Goal: Information Seeking & Learning: Learn about a topic

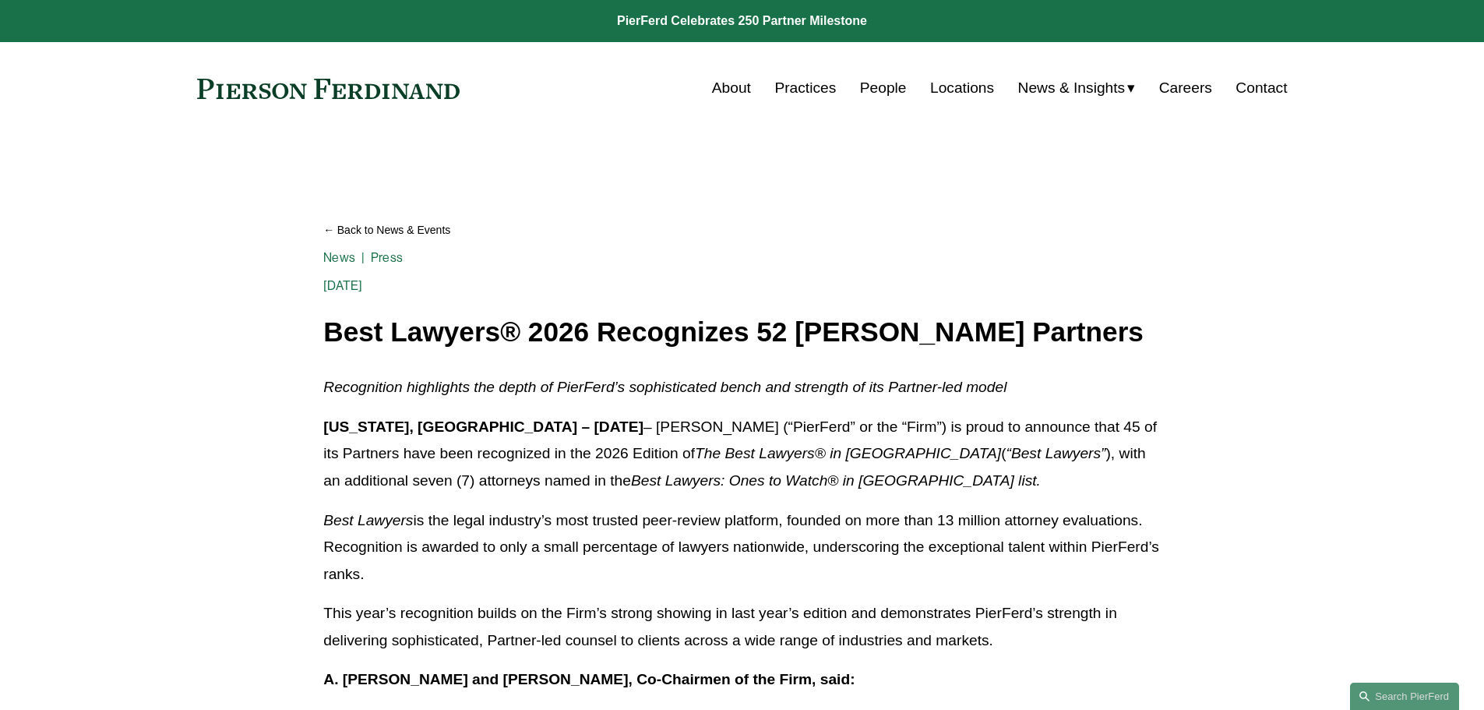
click at [431, 382] on em "Recognition highlights the depth of PierFerd’s sophisticated bench and strength…" at bounding box center [664, 387] width 683 height 16
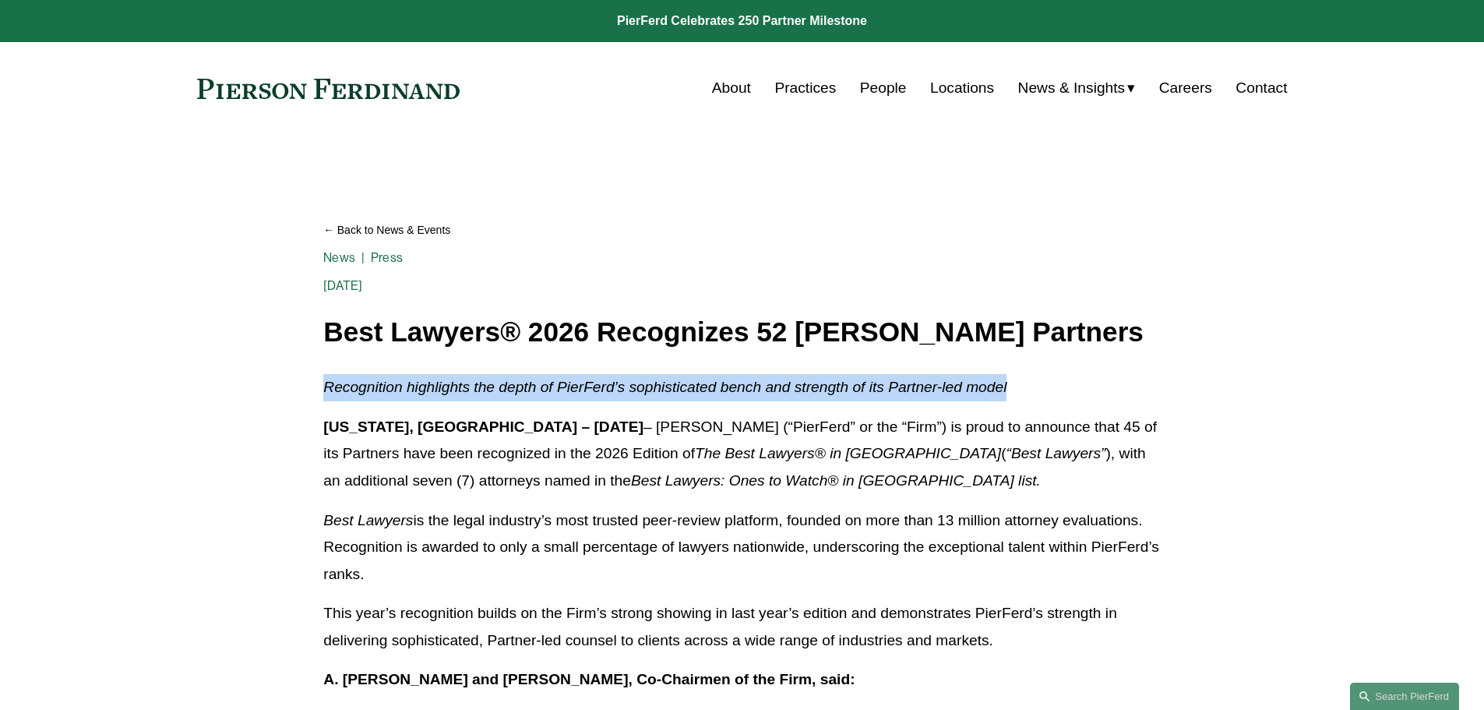
click at [431, 382] on em "Recognition highlights the depth of PierFerd’s sophisticated bench and strength…" at bounding box center [664, 387] width 683 height 16
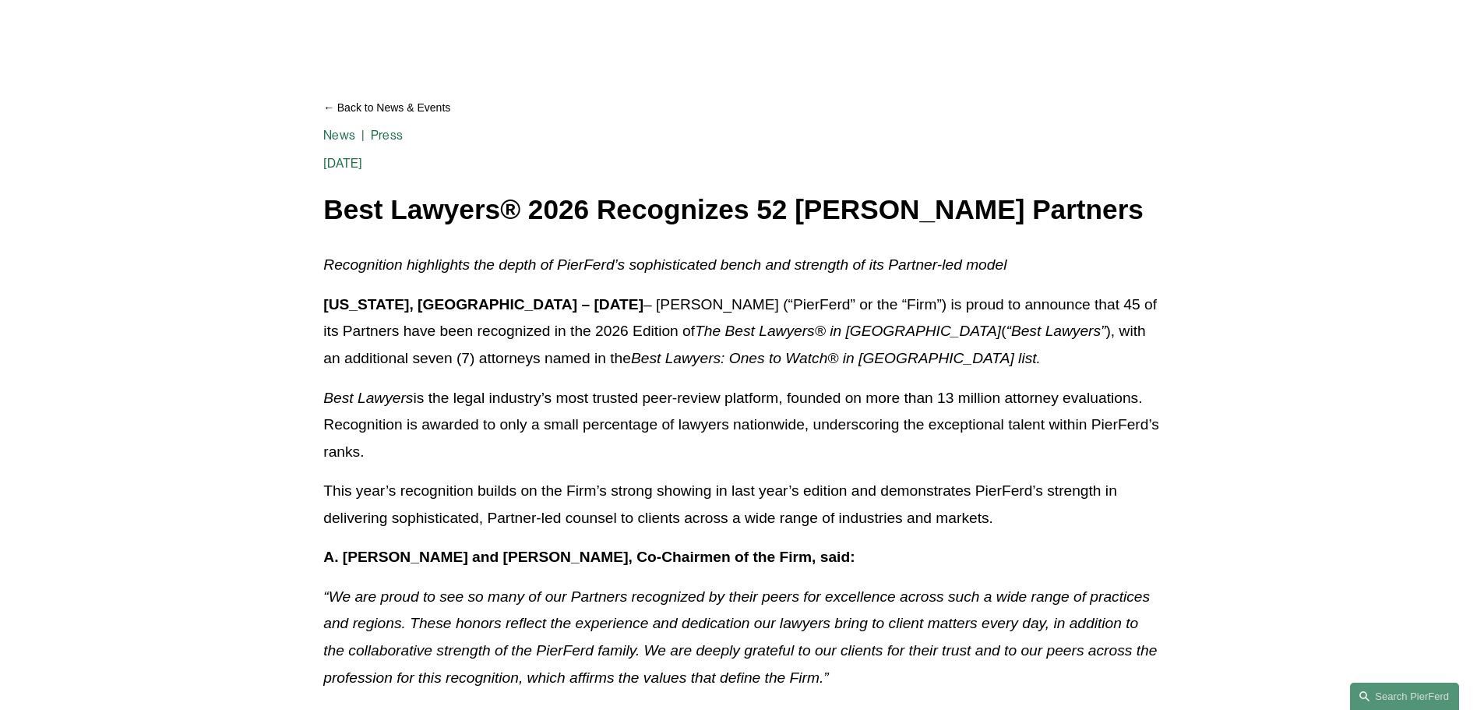
scroll to position [156, 0]
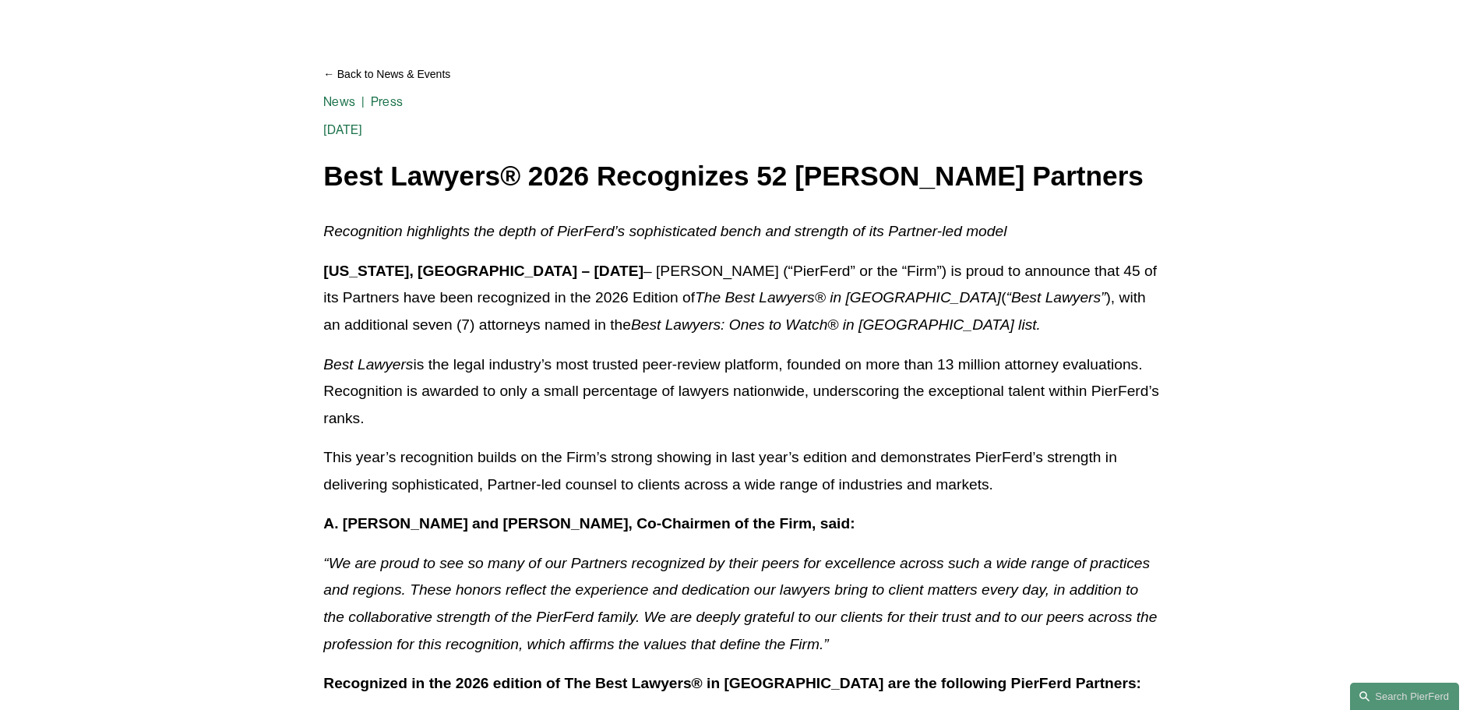
click at [470, 305] on p "New York, NY – August 21, 2025 – Pierson Ferdinand LLP (“PierFerd” or the “Firm…" at bounding box center [741, 298] width 836 height 81
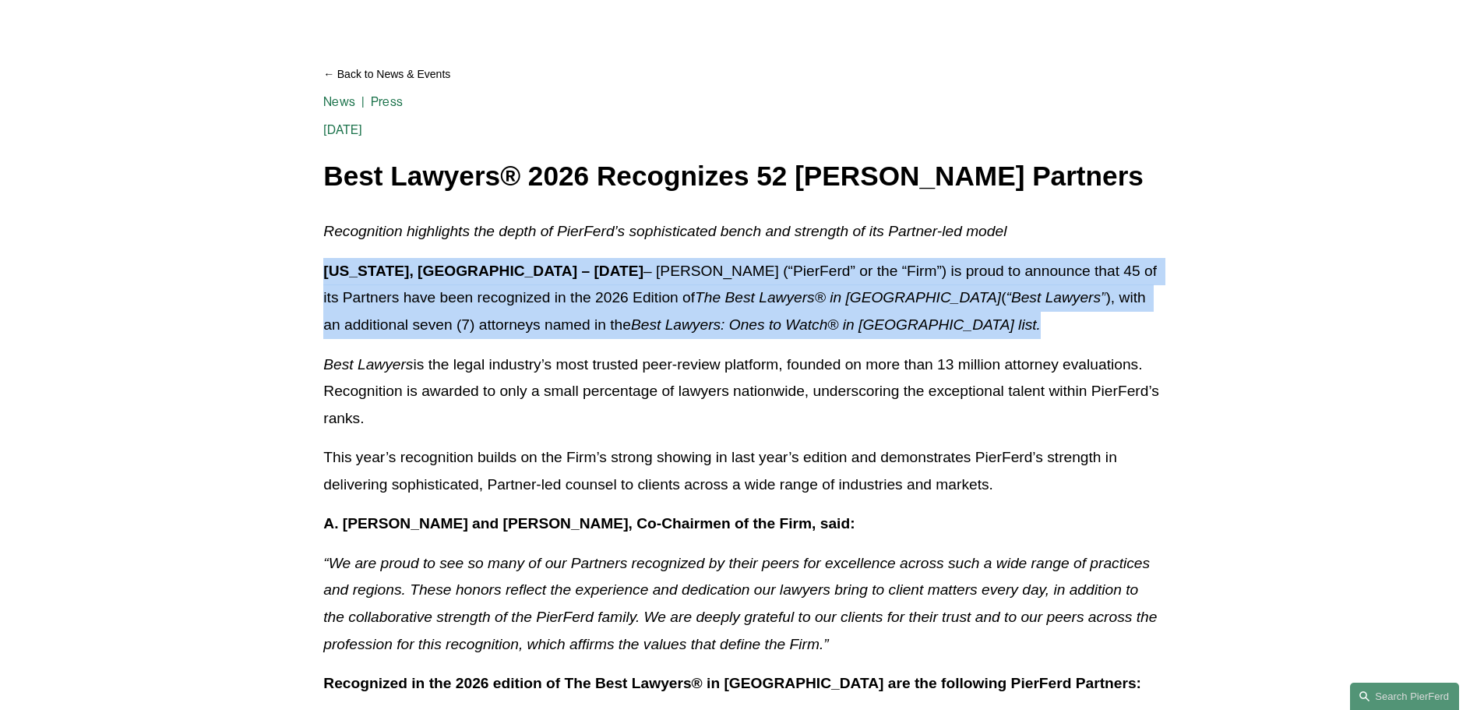
click at [470, 305] on p "New York, NY – August 21, 2025 – Pierson Ferdinand LLP (“PierFerd” or the “Firm…" at bounding box center [741, 298] width 836 height 81
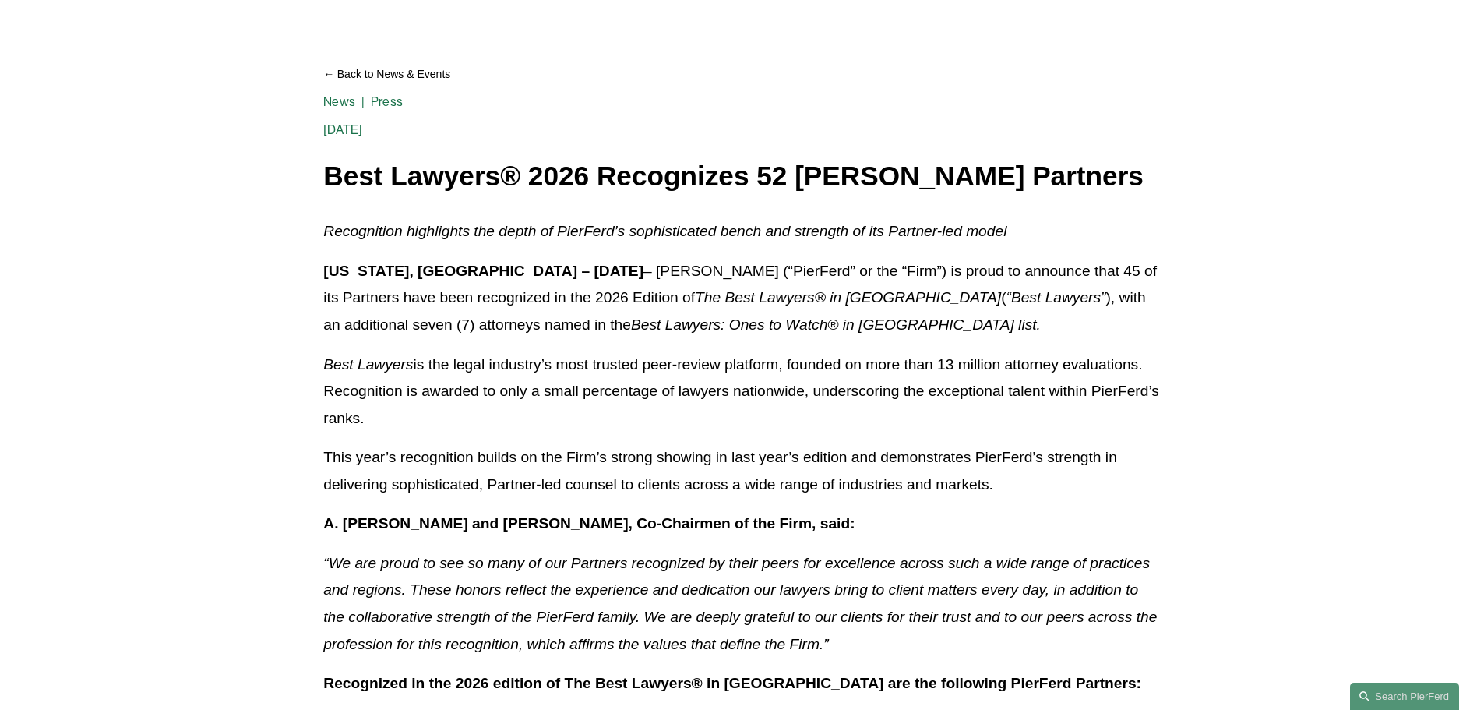
click at [470, 305] on p "New York, NY – August 21, 2025 – Pierson Ferdinand LLP (“PierFerd” or the “Firm…" at bounding box center [741, 298] width 836 height 81
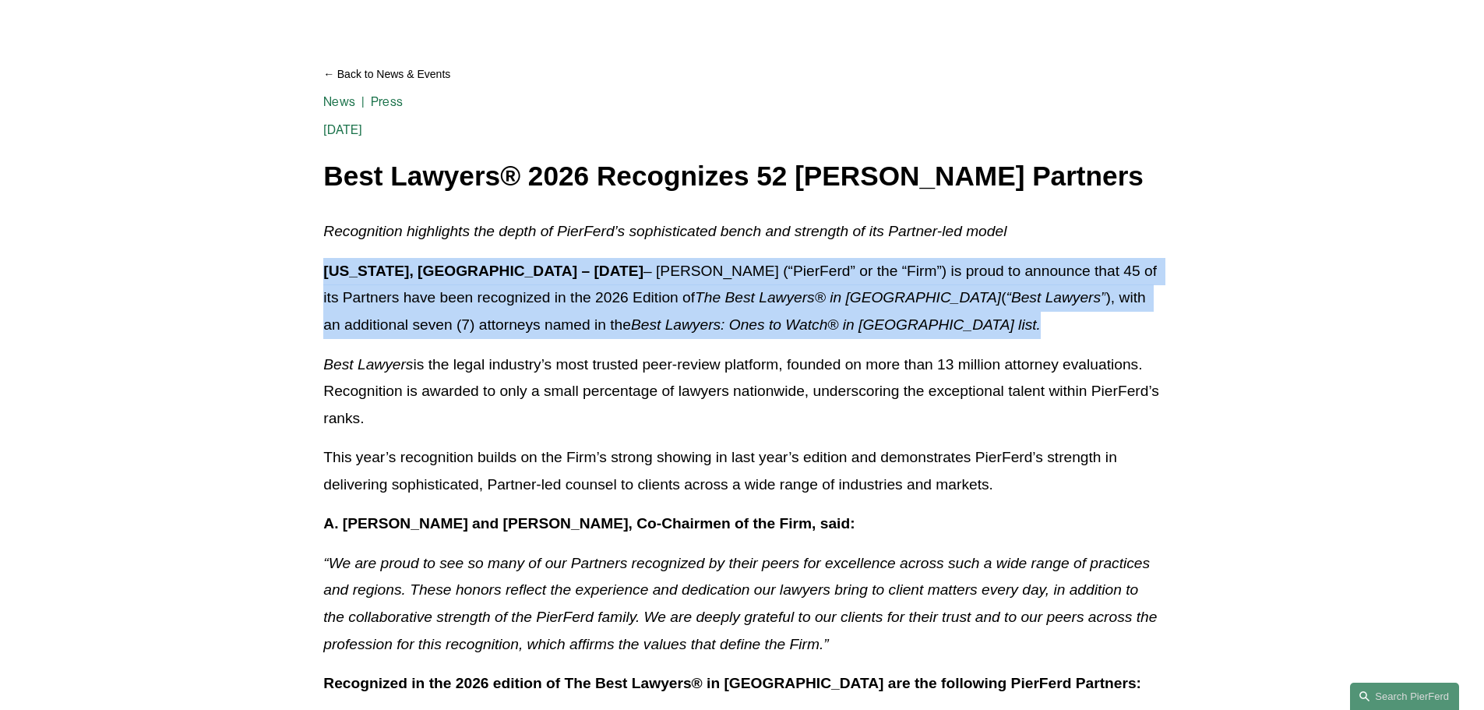
click at [470, 305] on p "New York, NY – August 21, 2025 – Pierson Ferdinand LLP (“PierFerd” or the “Firm…" at bounding box center [741, 298] width 836 height 81
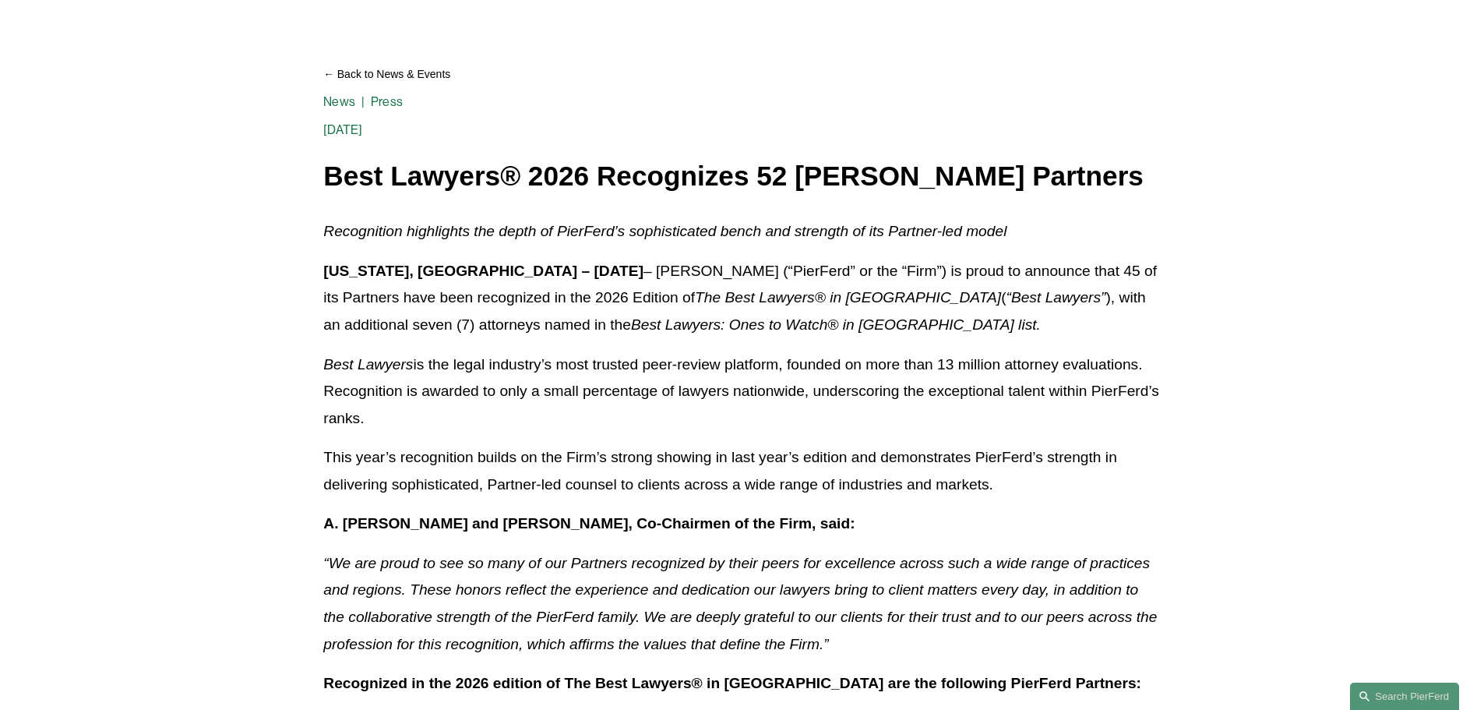
click at [515, 463] on p "This year’s recognition builds on the Firm’s strong showing in last year’s edit…" at bounding box center [741, 471] width 836 height 54
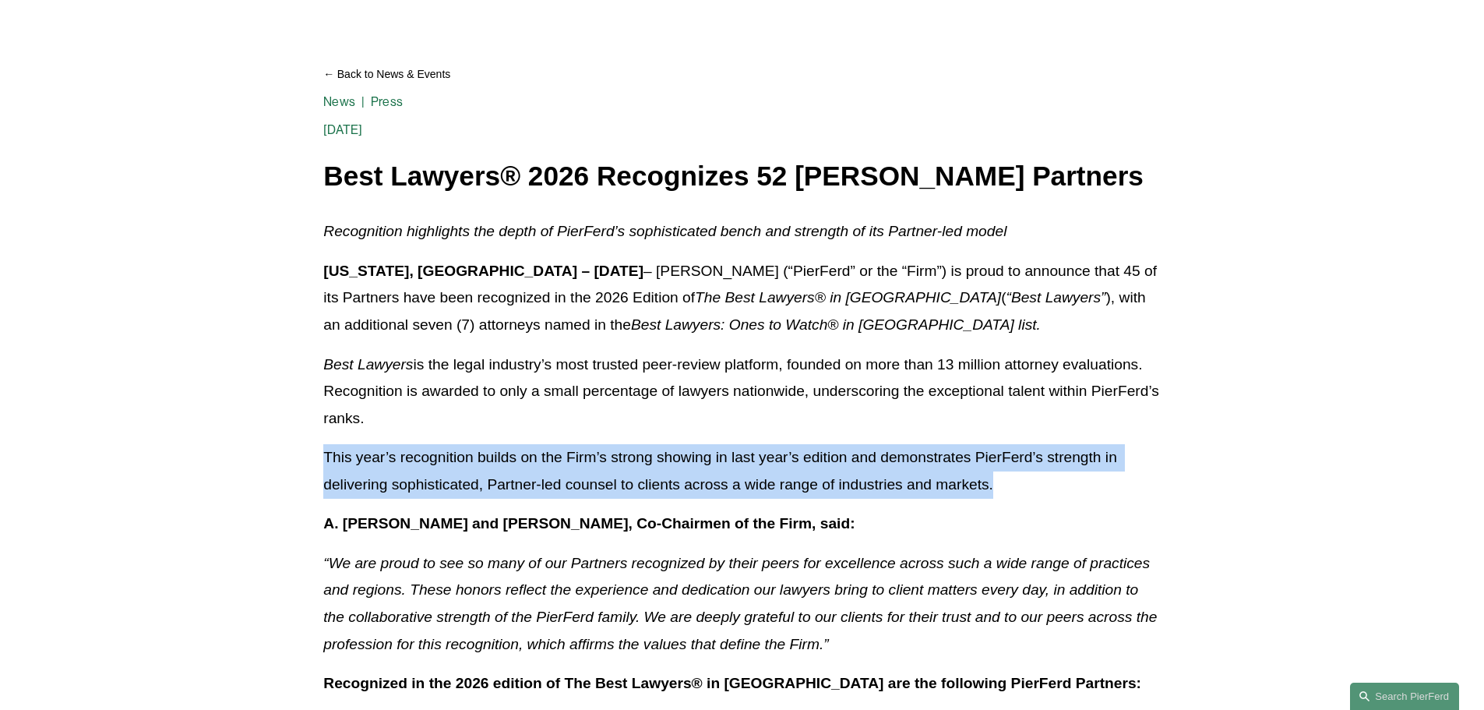
click at [515, 463] on p "This year’s recognition builds on the Firm’s strong showing in last year’s edit…" at bounding box center [741, 471] width 836 height 54
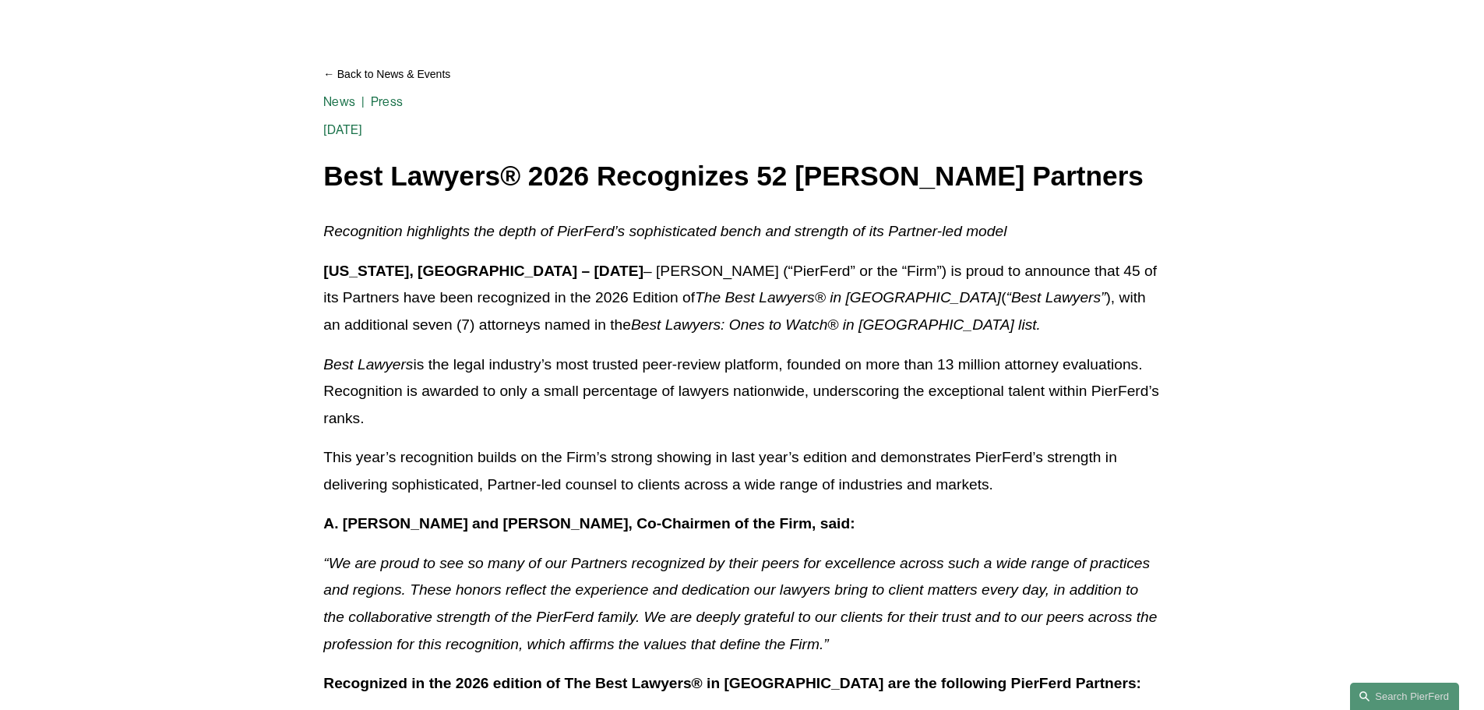
click at [501, 387] on p "Best Lawyers is the legal industry’s most trusted peer-review platform, founded…" at bounding box center [741, 391] width 836 height 81
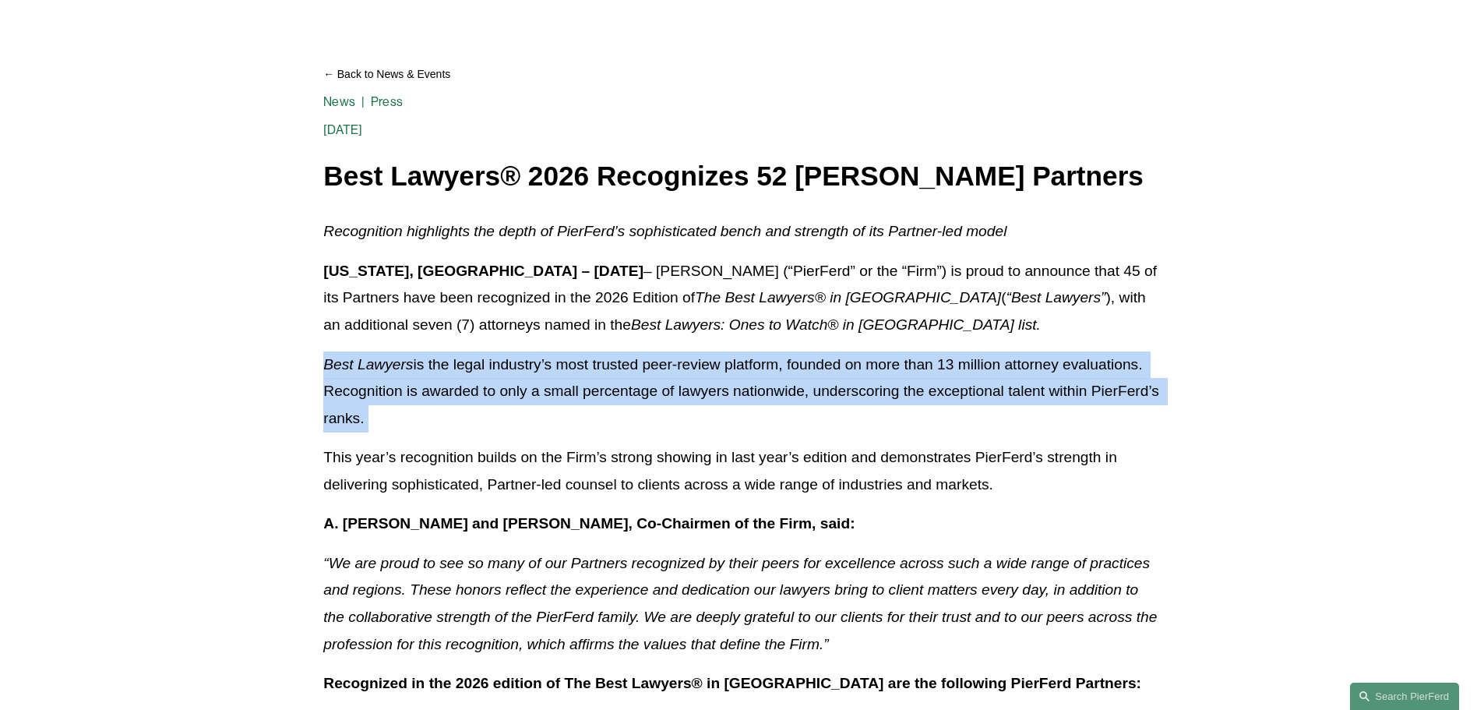
click at [506, 368] on p "Best Lawyers is the legal industry’s most trusted peer-review platform, founded…" at bounding box center [741, 391] width 836 height 81
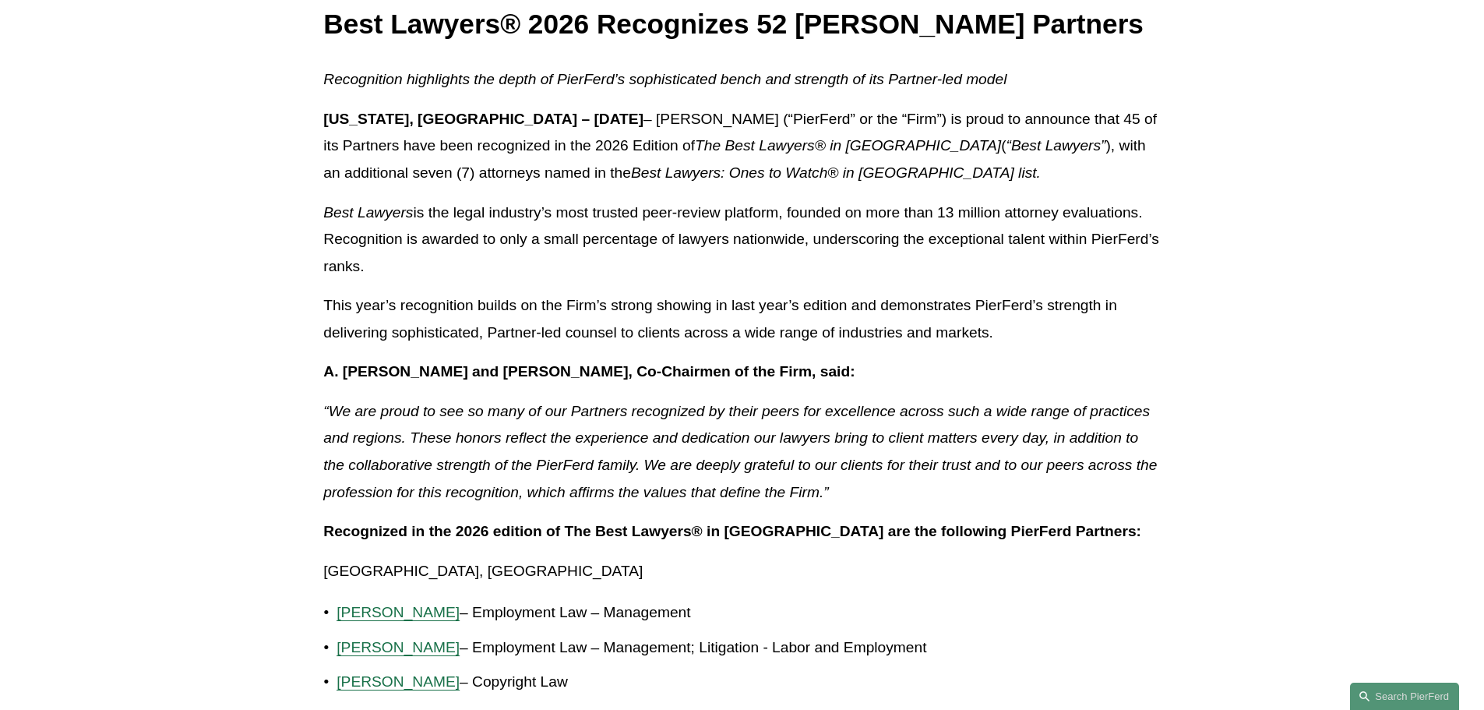
scroll to position [312, 0]
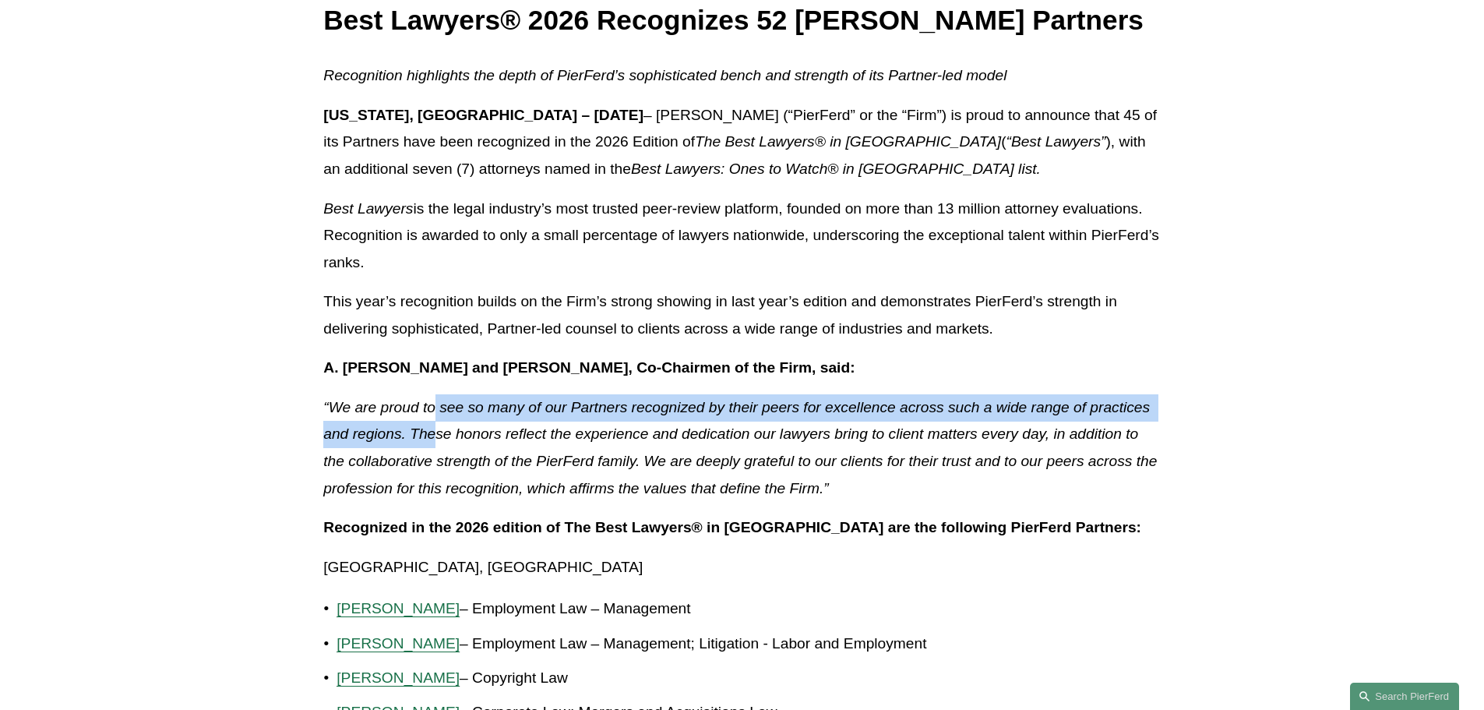
drag, startPoint x: 436, startPoint y: 421, endPoint x: 425, endPoint y: 438, distance: 20.3
click at [437, 426] on p "“We are proud to see so many of our Partners recognized by their peers for exce…" at bounding box center [741, 447] width 836 height 107
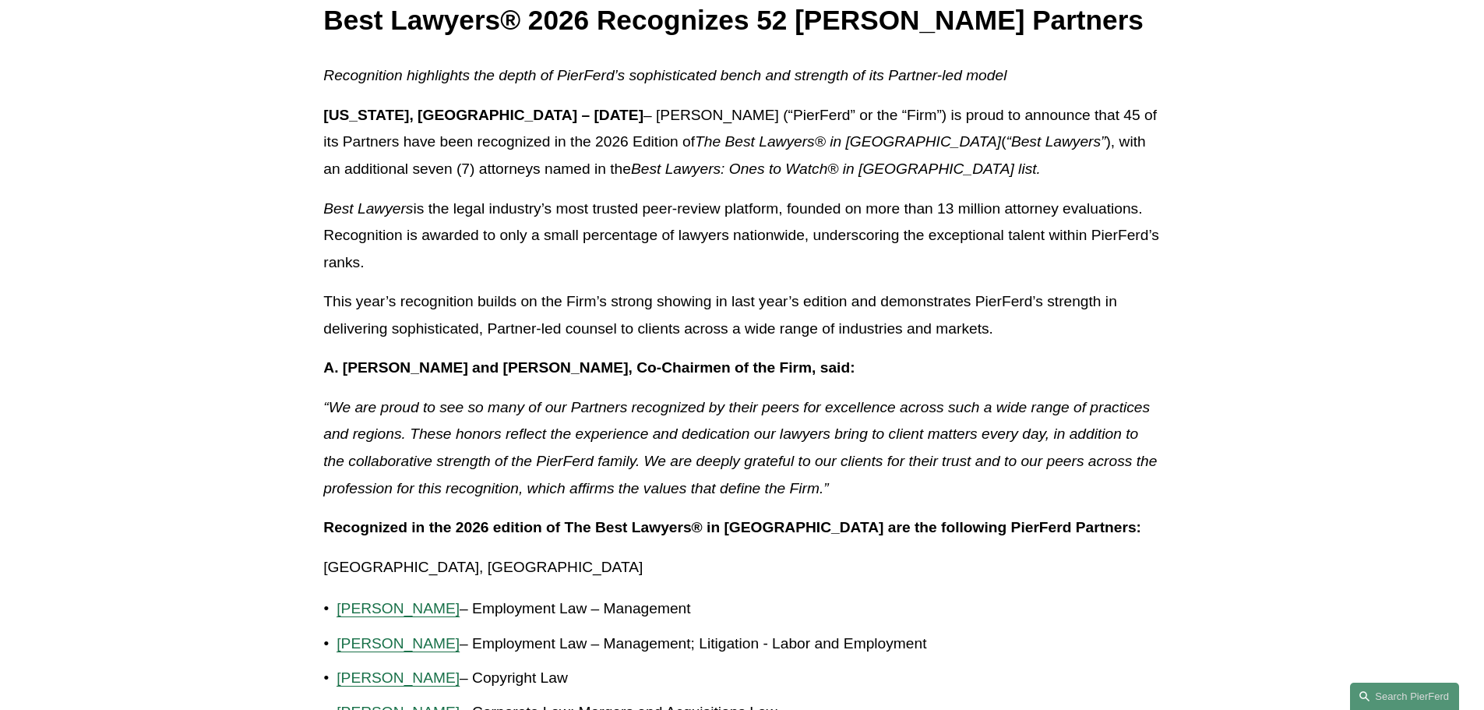
click at [415, 459] on em "“We are proud to see so many of our Partners recognized by their peers for exce…" at bounding box center [741, 447] width 837 height 97
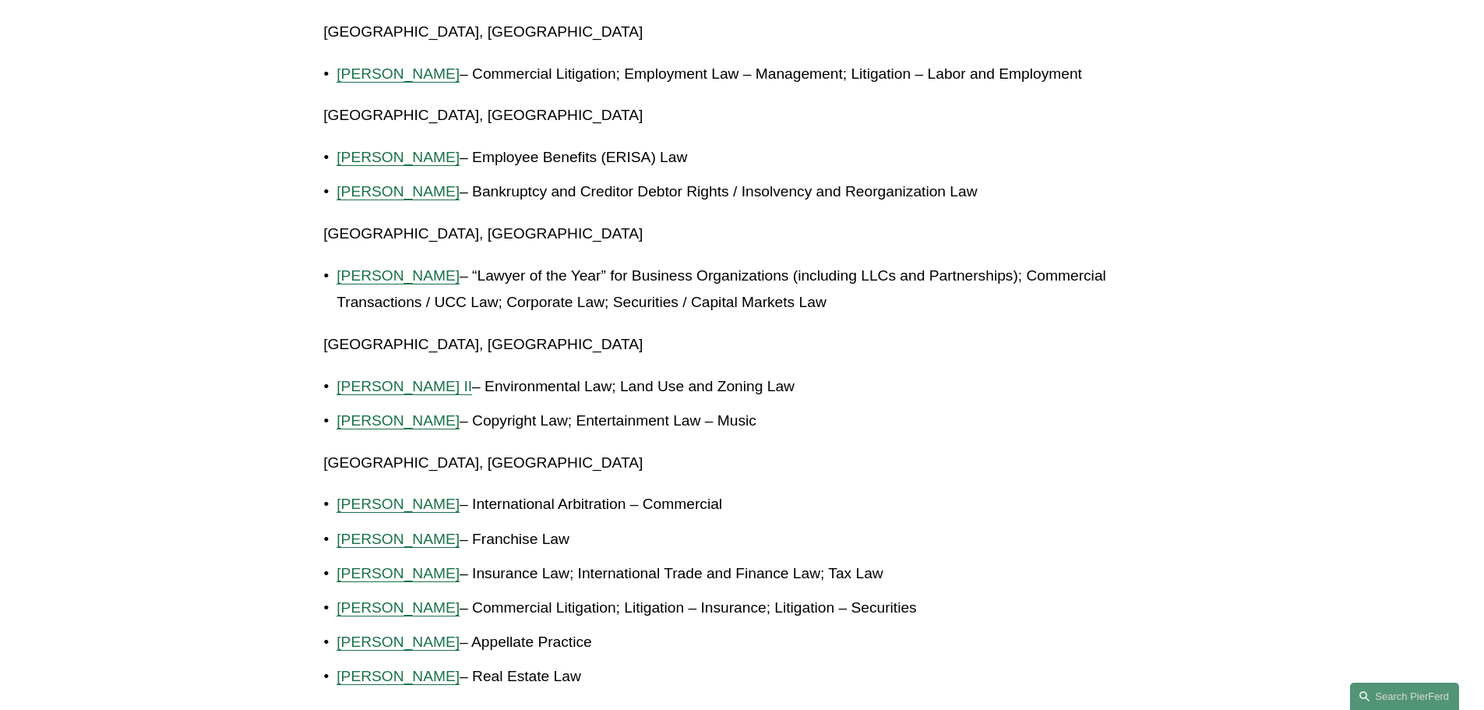
scroll to position [1636, 0]
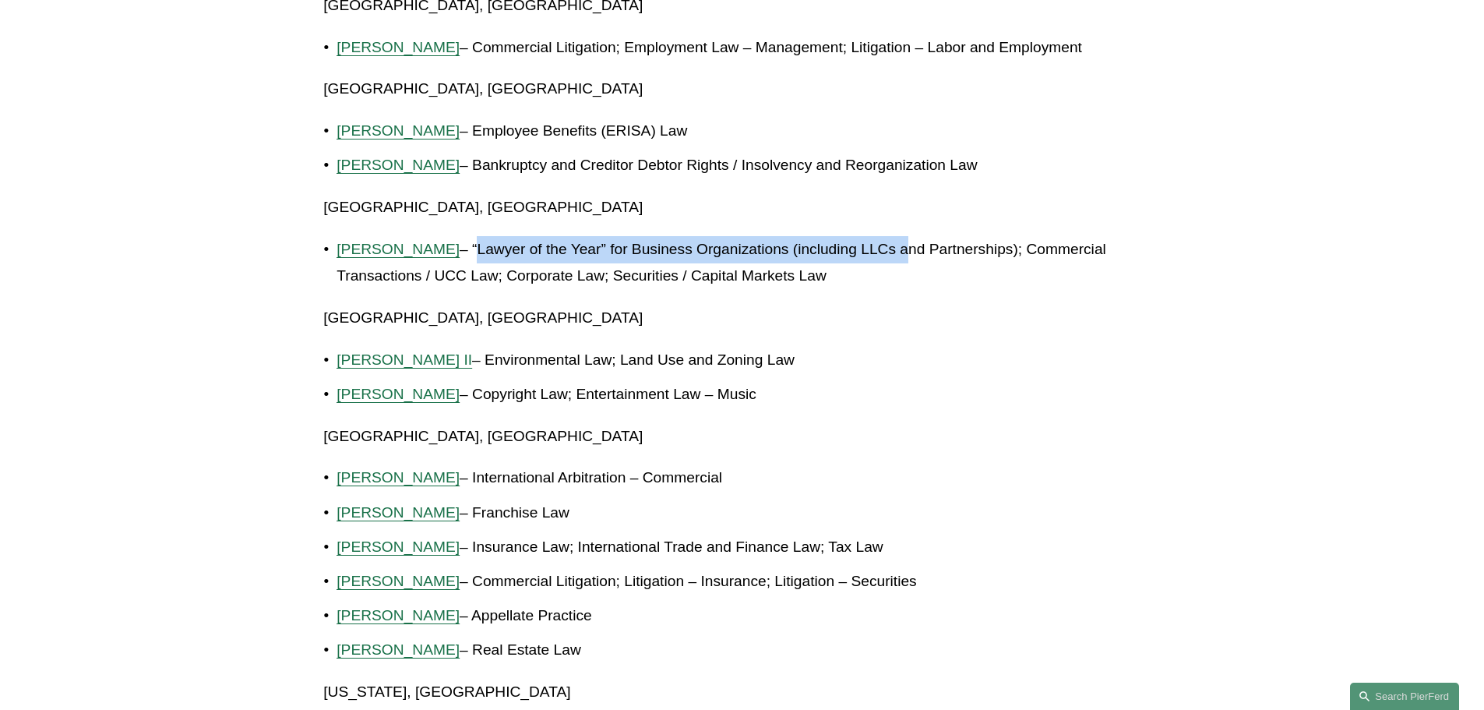
drag, startPoint x: 437, startPoint y: 246, endPoint x: 761, endPoint y: 252, distance: 324.1
click at [829, 251] on p "Julie Herzog – “Lawyer of the Year” for Business Organizations (including LLCs …" at bounding box center [747, 263] width 823 height 54
click at [725, 252] on p "Julie Herzog – “Lawyer of the Year” for Business Organizations (including LLCs …" at bounding box center [747, 263] width 823 height 54
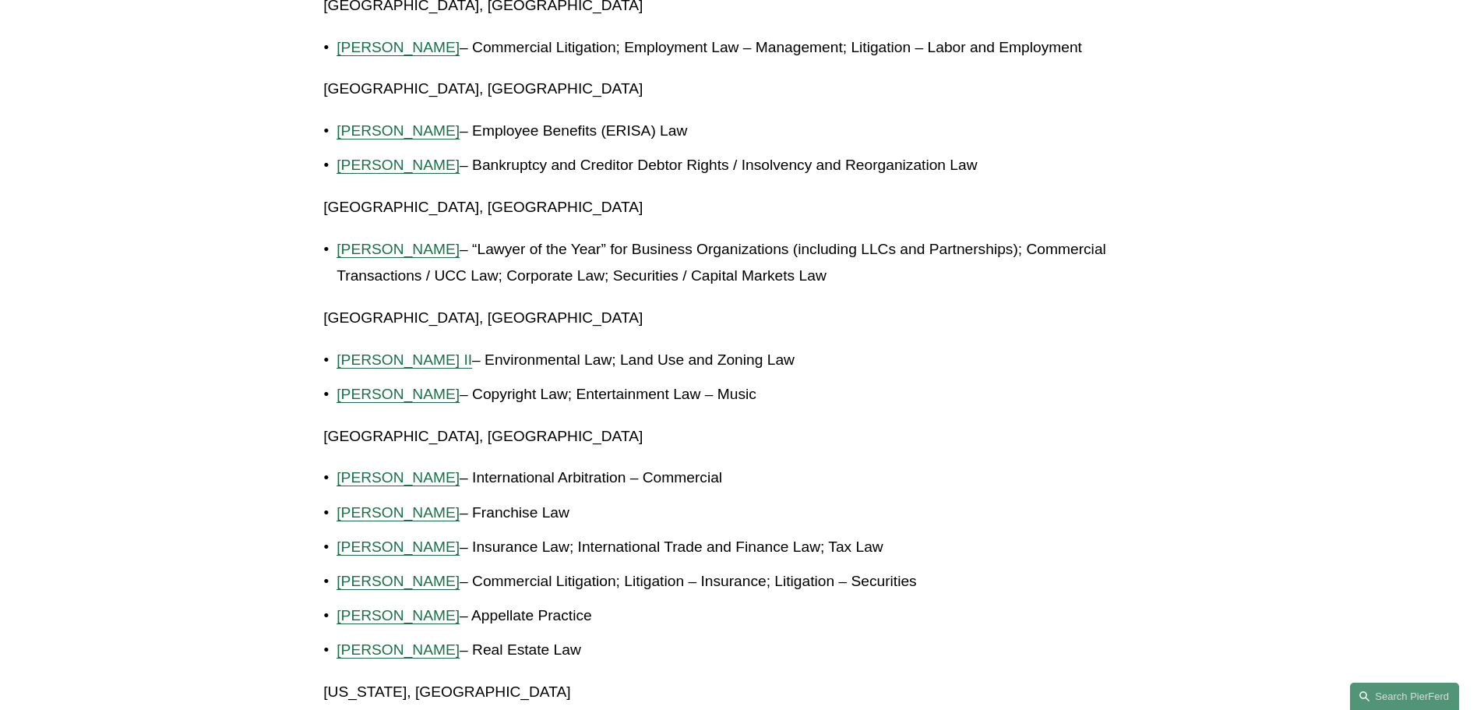
click at [664, 276] on p "Julie Herzog – “Lawyer of the Year” for Business Organizations (including LLCs …" at bounding box center [747, 263] width 823 height 54
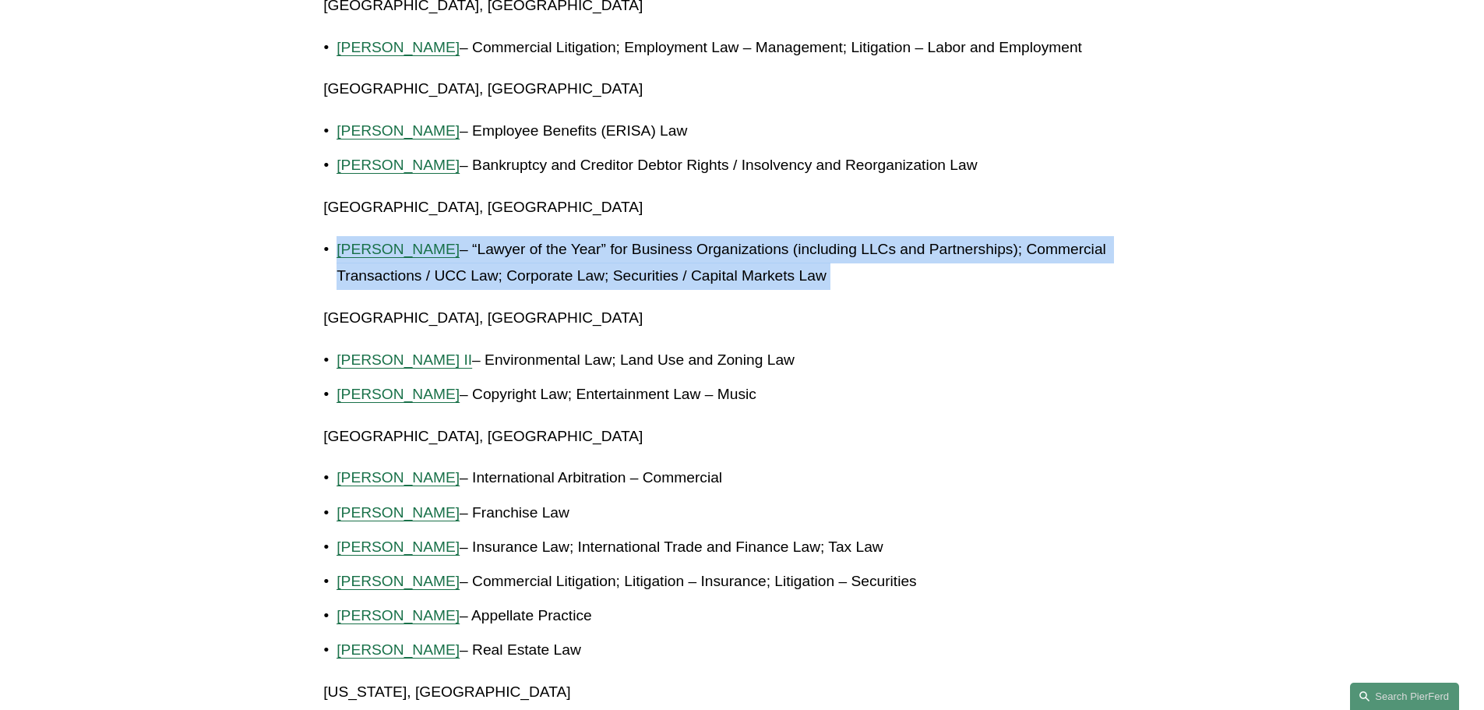
click at [664, 276] on p "Julie Herzog – “Lawyer of the Year” for Business Organizations (including LLCs …" at bounding box center [747, 263] width 823 height 54
click at [569, 276] on p "Julie Herzog – “Lawyer of the Year” for Business Organizations (including LLCs …" at bounding box center [747, 263] width 823 height 54
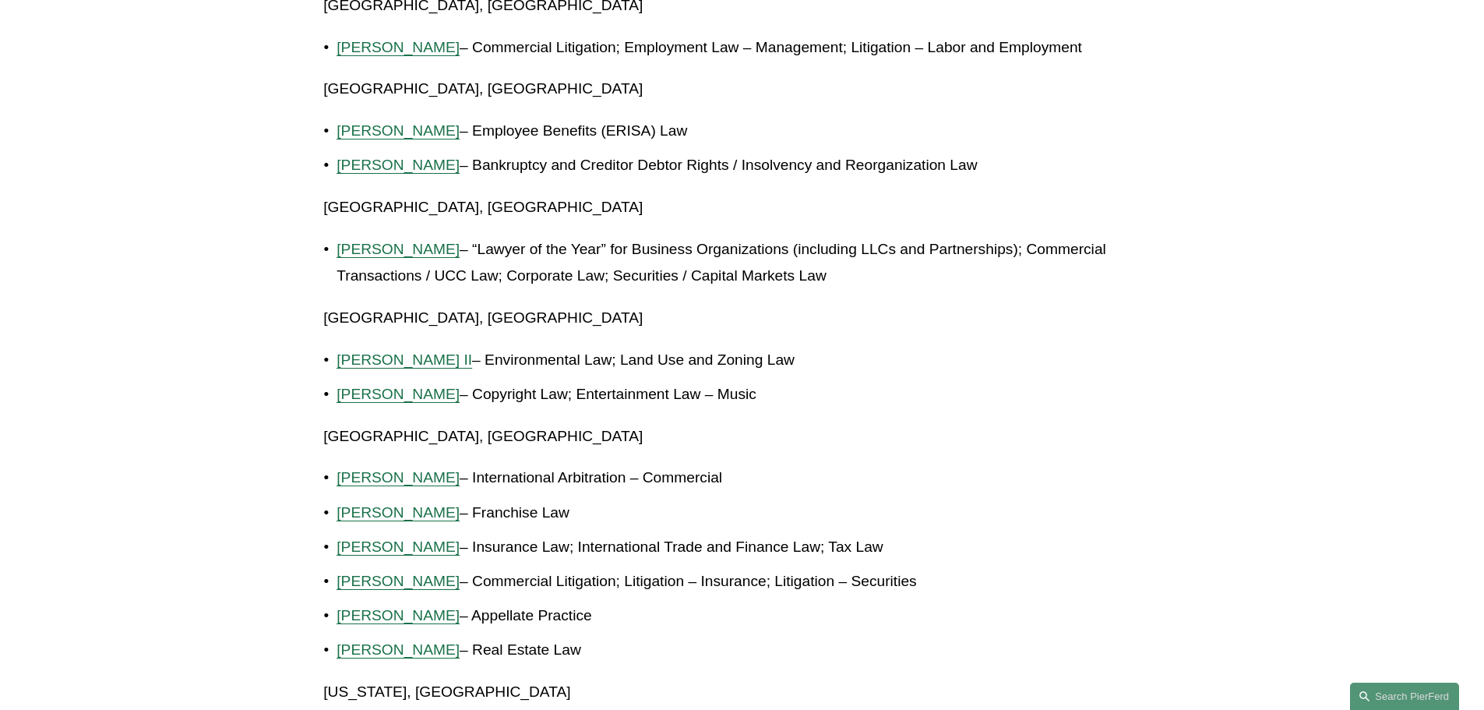
click at [604, 247] on p "Julie Herzog – “Lawyer of the Year” for Business Organizations (including LLCs …" at bounding box center [747, 263] width 823 height 54
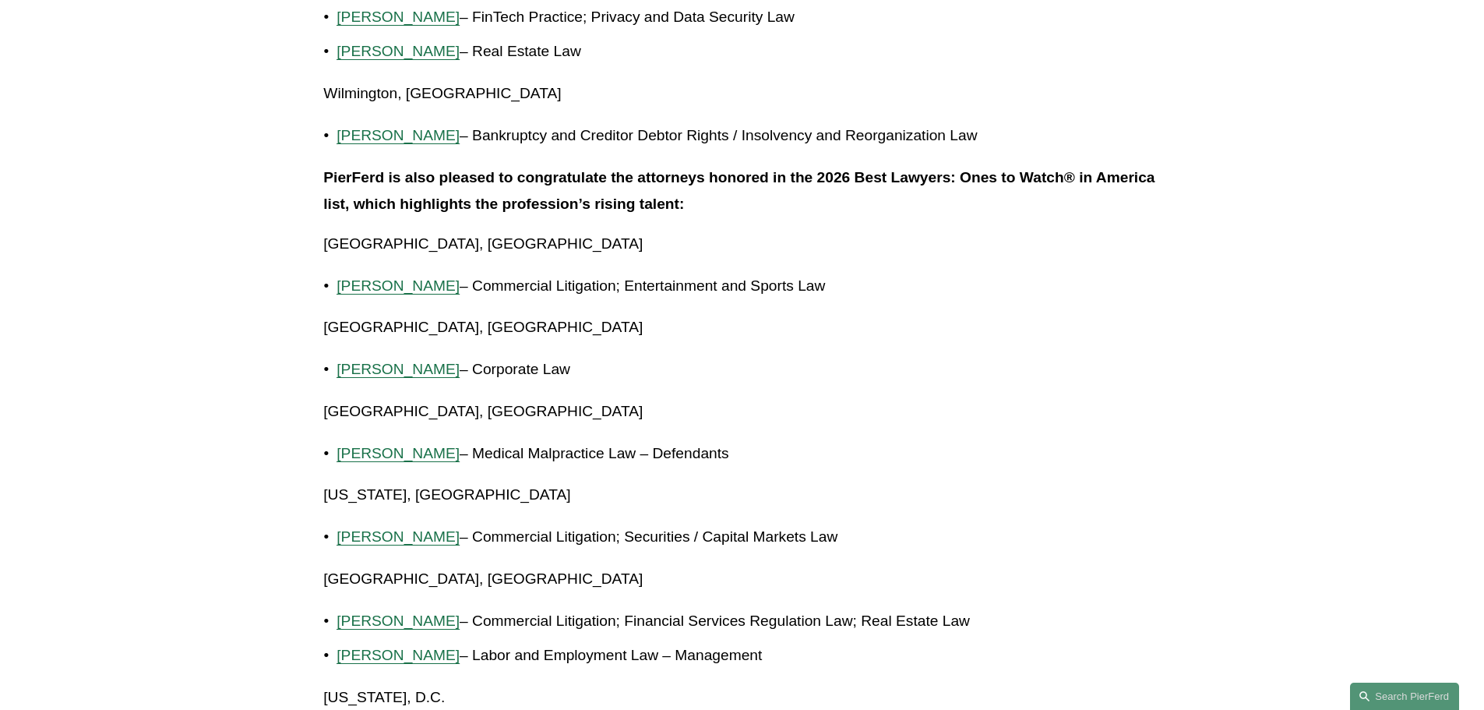
scroll to position [3115, 0]
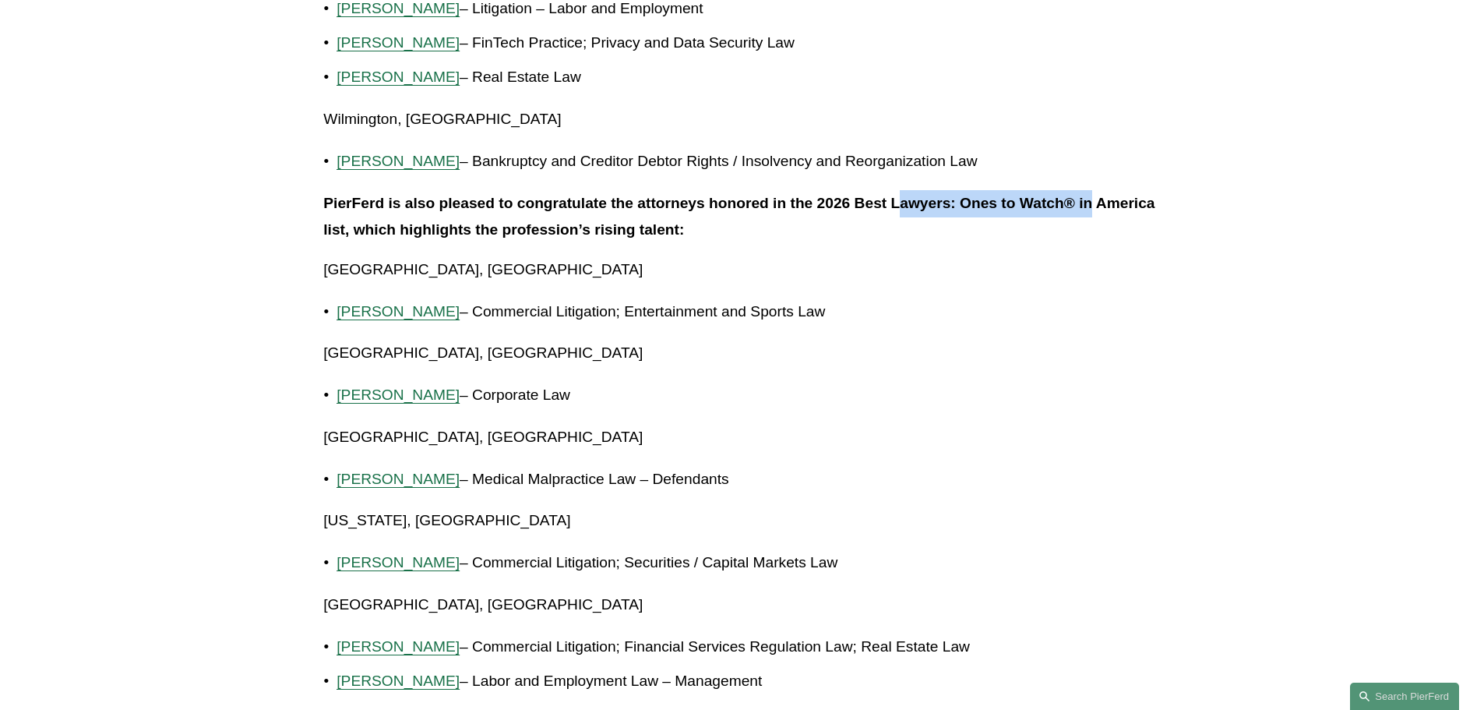
drag, startPoint x: 903, startPoint y: 199, endPoint x: 1093, endPoint y: 200, distance: 190.8
click at [1093, 200] on strong "PierFerd is also pleased to congratulate the attorneys honored in the 2026 Best…" at bounding box center [741, 217] width 836 height 44
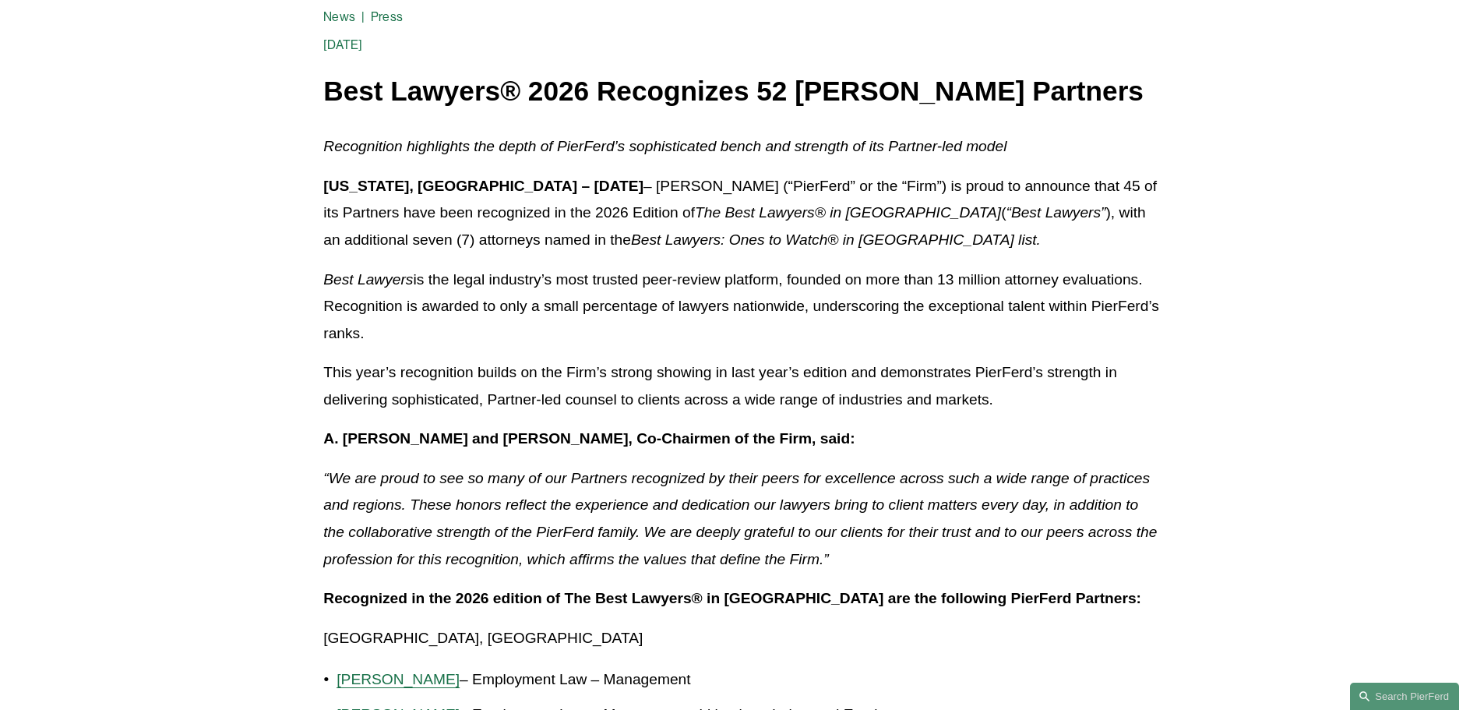
scroll to position [0, 0]
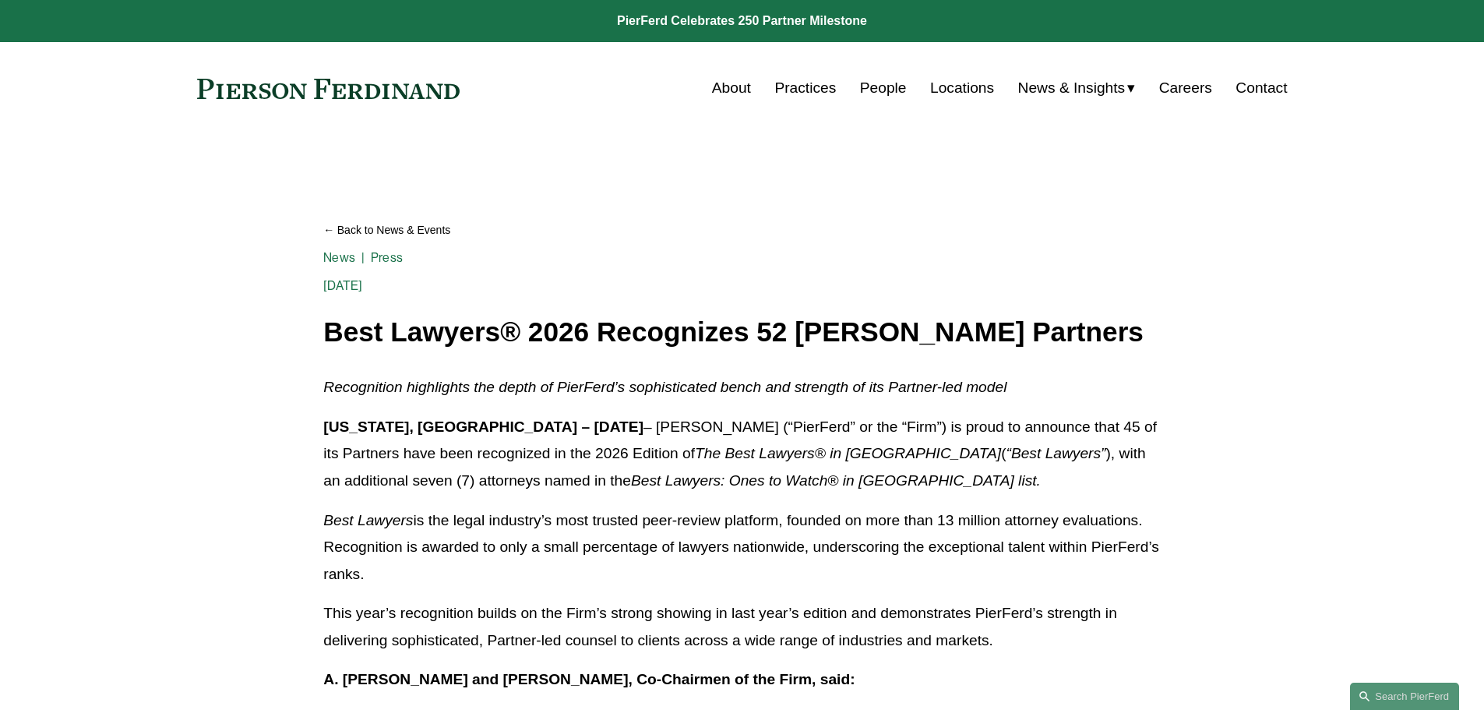
click at [242, 57] on div "Skip to Content About Practices People Locations" at bounding box center [742, 88] width 1484 height 92
click at [248, 93] on link at bounding box center [328, 89] width 263 height 20
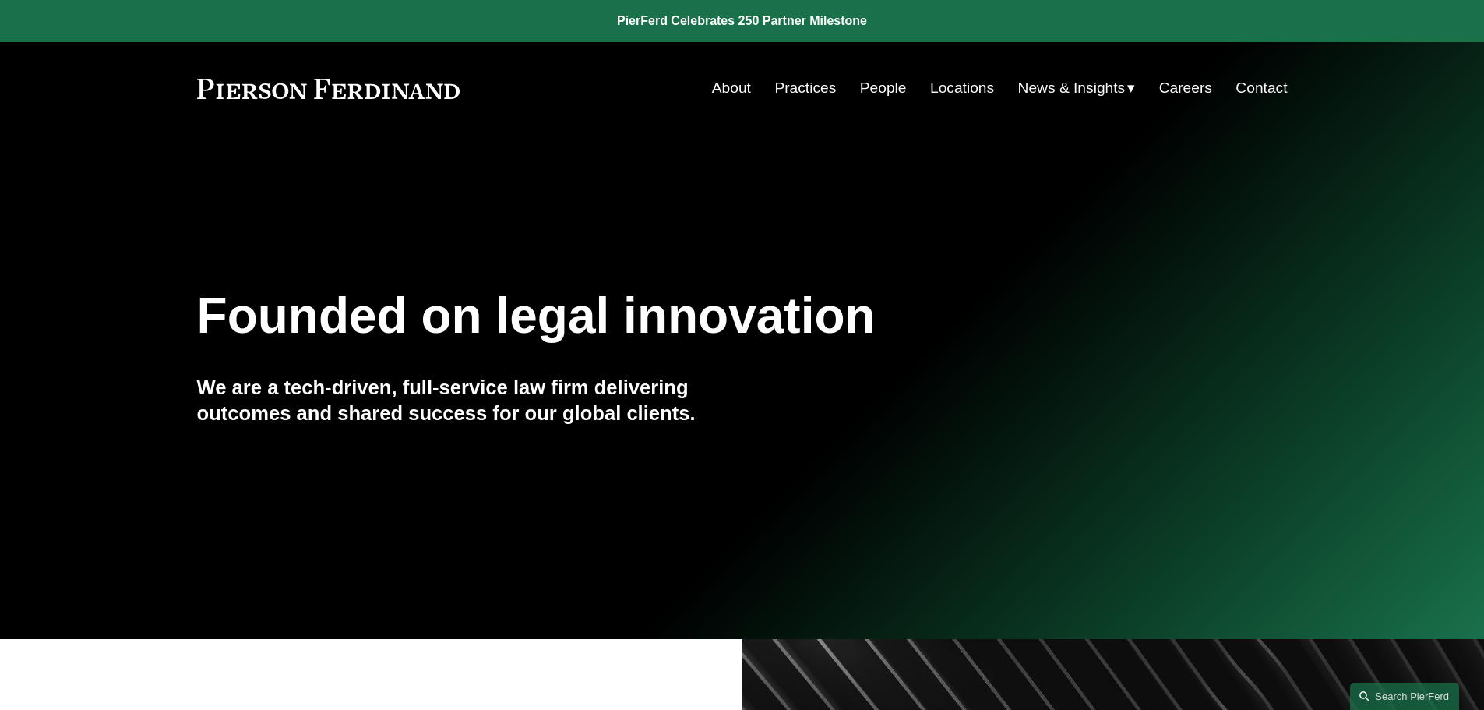
click at [816, 23] on link at bounding box center [742, 21] width 1484 height 42
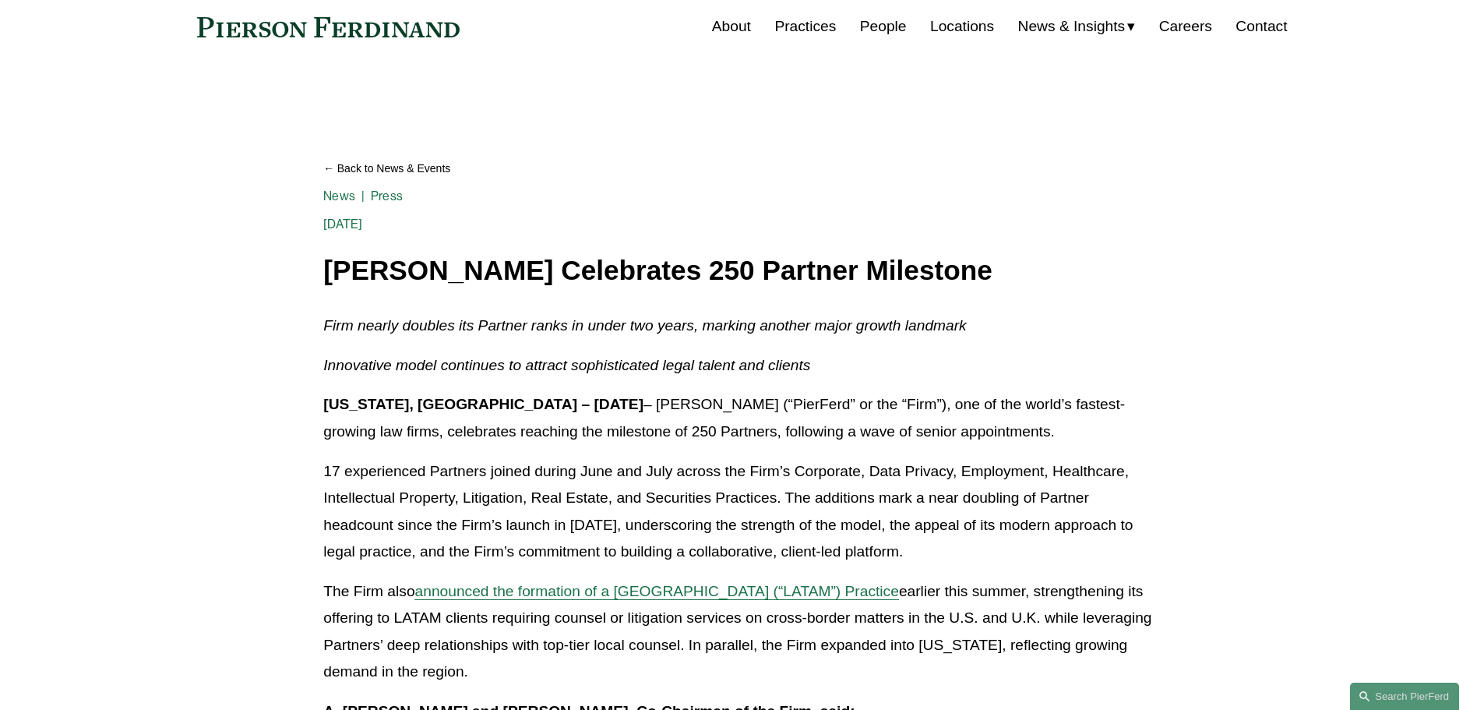
scroll to position [78, 0]
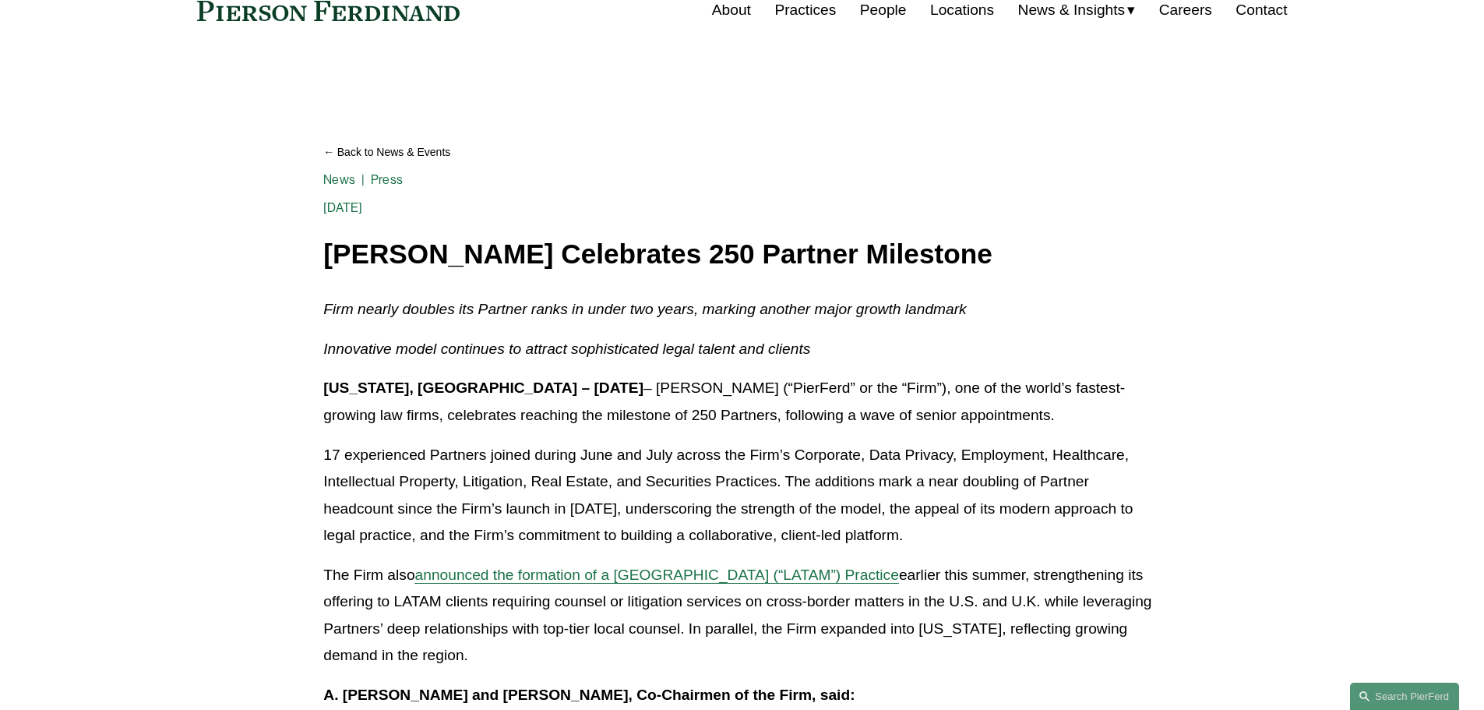
click at [498, 313] on em "Firm nearly doubles its Partner ranks in under two years, marking another major…" at bounding box center [644, 309] width 643 height 16
click at [805, 389] on p "New York, NY – August 20, 2025 – Pierson Ferdinand LLP (“PierFerd” or the “Firm…" at bounding box center [741, 402] width 836 height 54
click at [658, 357] on em "Innovative model continues to attract sophisticated legal talent and clients" at bounding box center [566, 348] width 487 height 16
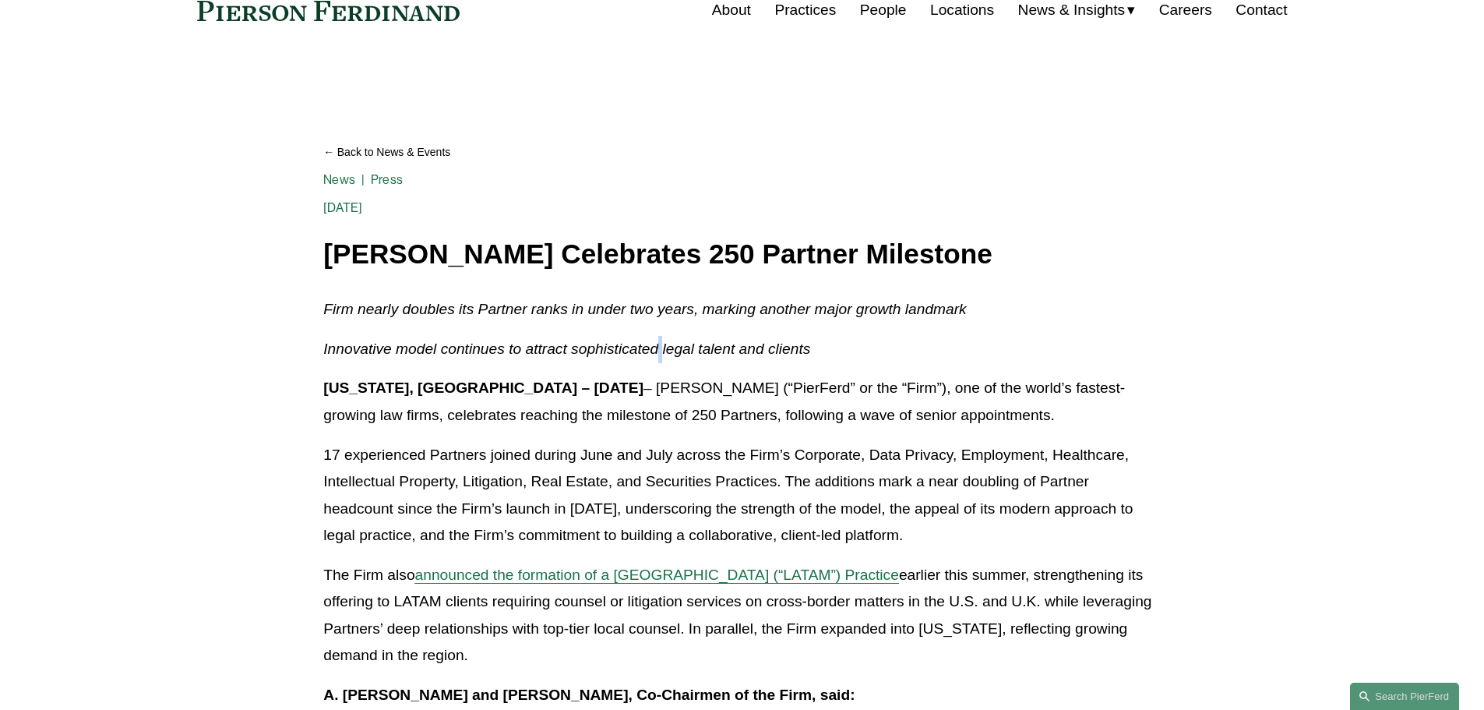
click at [658, 357] on em "Innovative model continues to attract sophisticated legal talent and clients" at bounding box center [566, 348] width 487 height 16
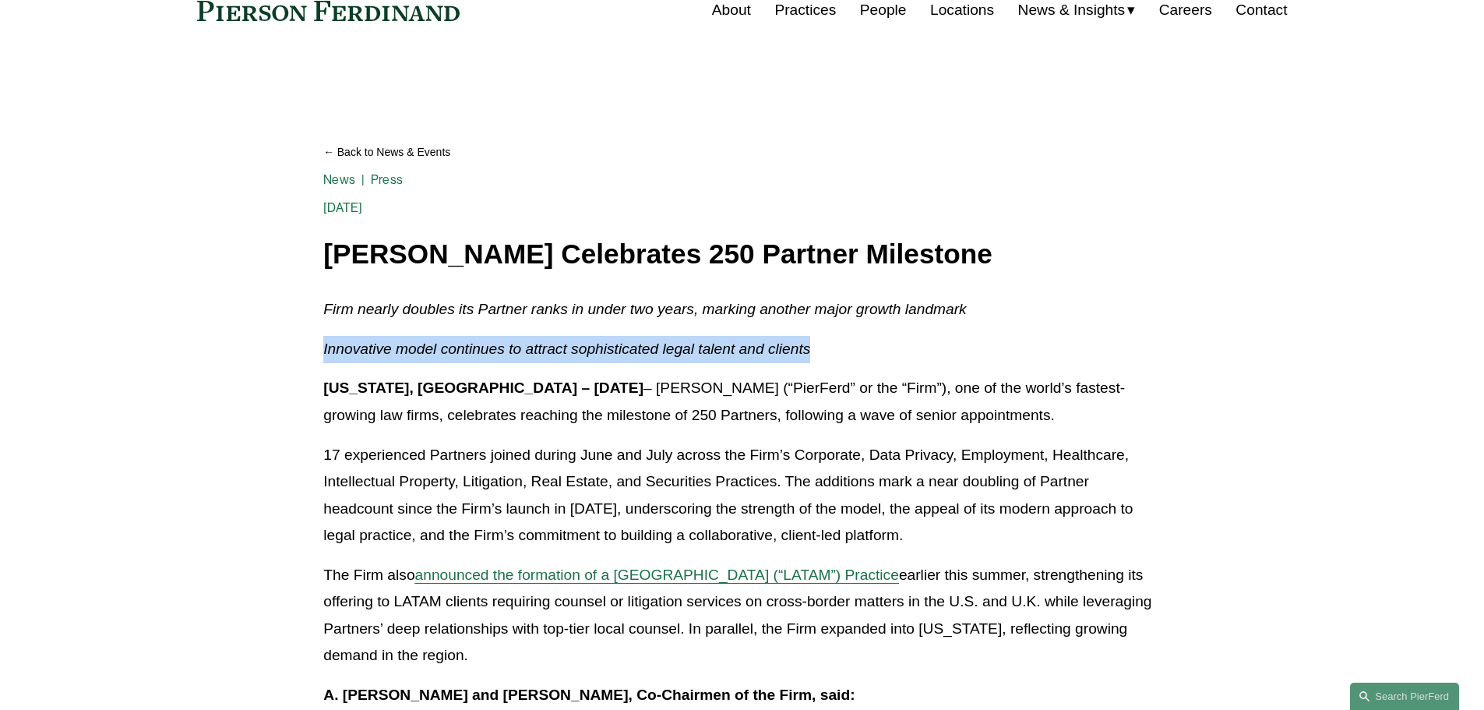
click at [658, 357] on em "Innovative model continues to attract sophisticated legal talent and clients" at bounding box center [566, 348] width 487 height 16
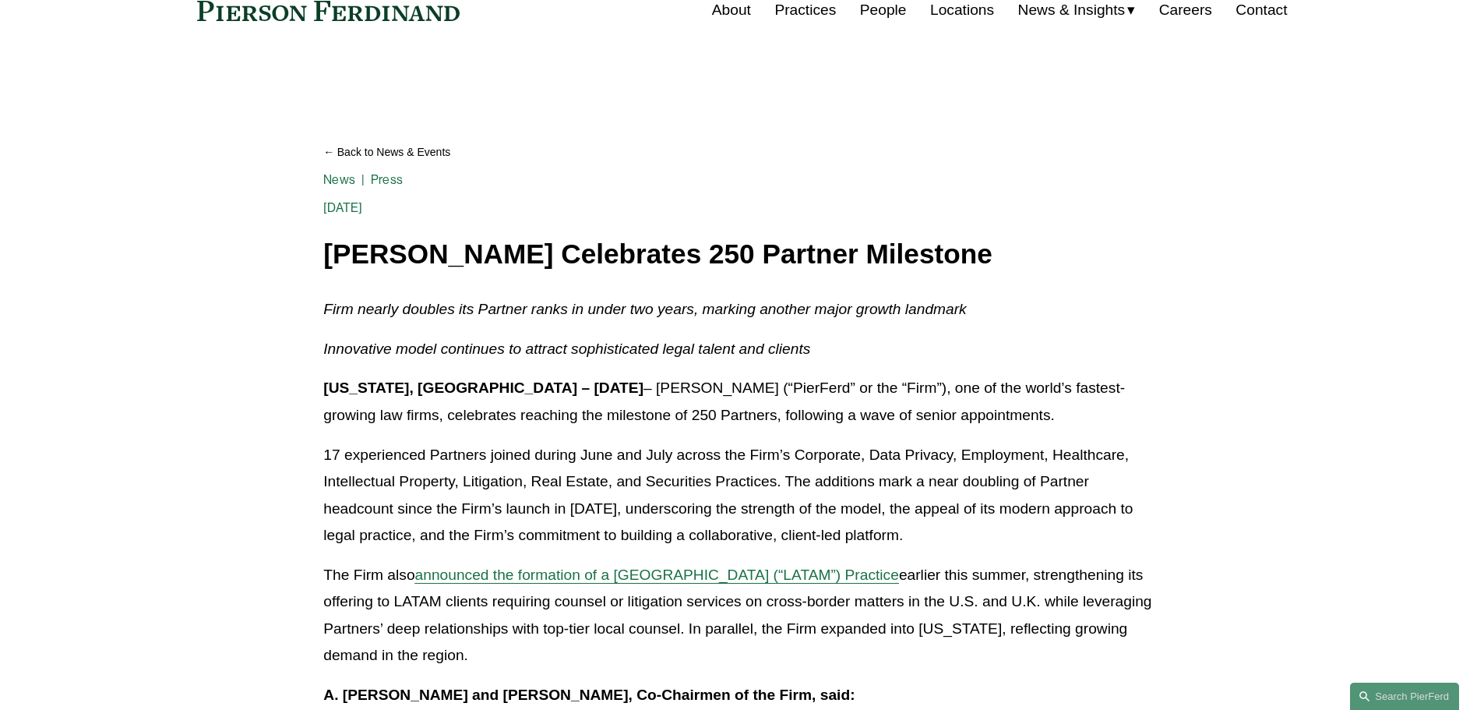
click at [546, 382] on strong "New York, NY – August 20, 2025" at bounding box center [483, 387] width 320 height 16
click at [541, 380] on strong "New York, NY – August 20, 2025" at bounding box center [483, 387] width 320 height 16
click at [450, 381] on strong "New York, NY – August 20, 2025" at bounding box center [483, 387] width 320 height 16
click at [449, 393] on strong "New York, NY – August 20, 2025" at bounding box center [483, 387] width 320 height 16
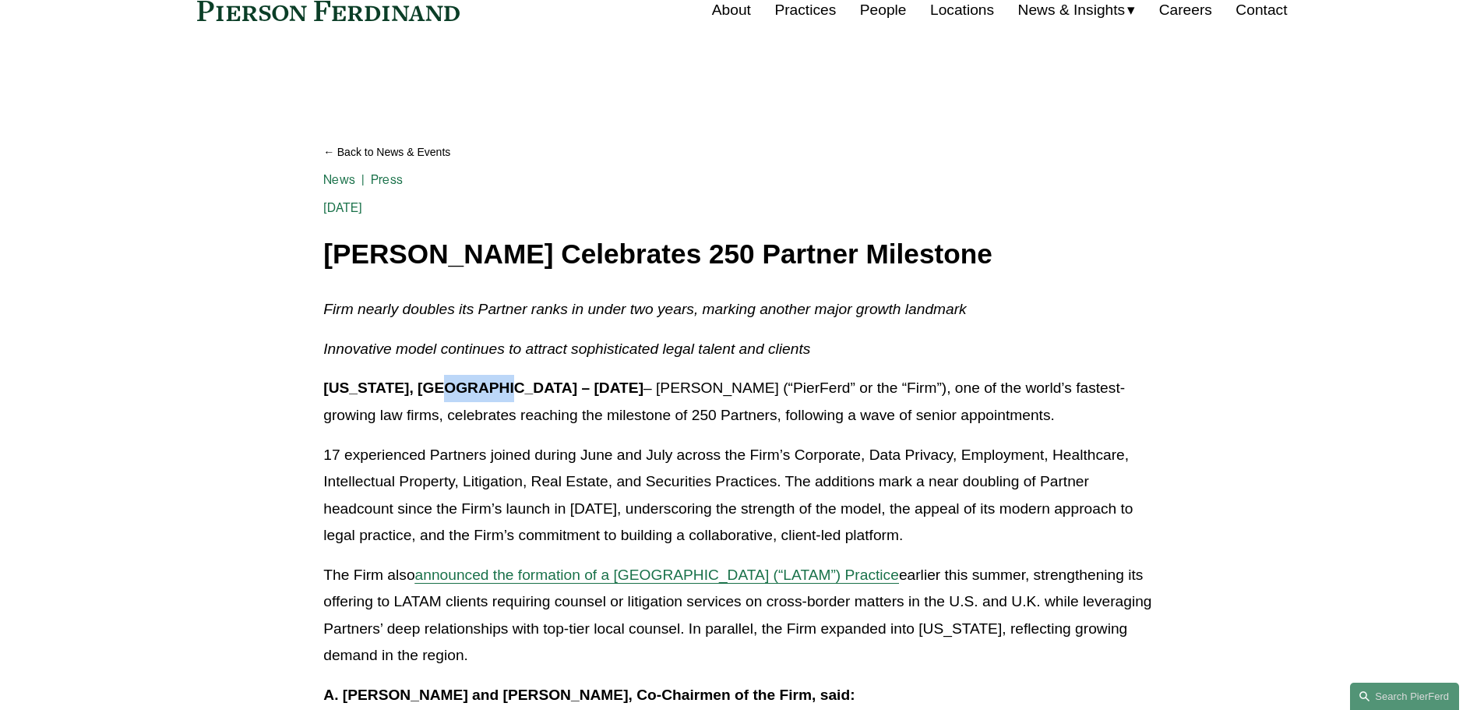
click at [449, 393] on strong "New York, NY – August 20, 2025" at bounding box center [483, 387] width 320 height 16
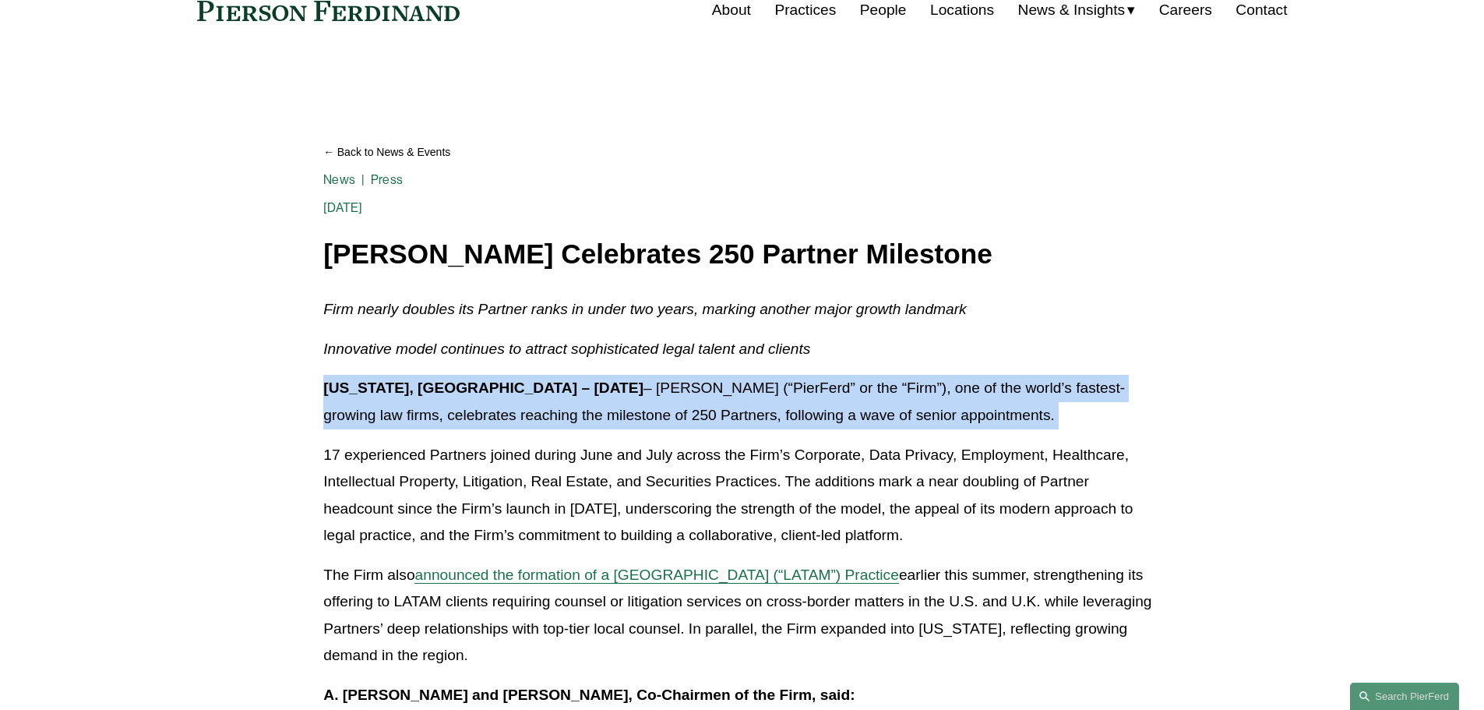
click at [449, 393] on strong "New York, NY – August 20, 2025" at bounding box center [483, 387] width 320 height 16
click at [493, 419] on p "New York, NY – August 20, 2025 – Pierson Ferdinand LLP (“PierFerd” or the “Firm…" at bounding box center [741, 402] width 836 height 54
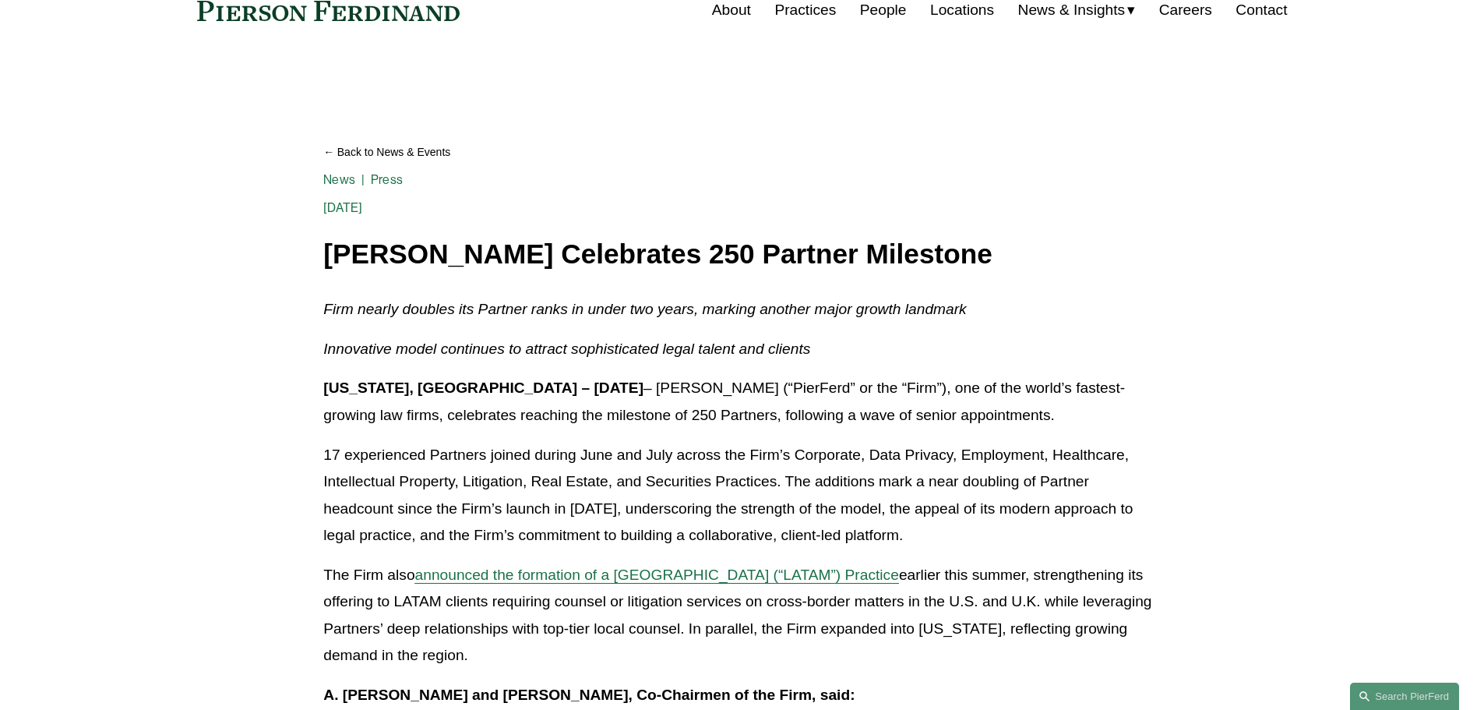
click at [557, 470] on p "17 experienced Partners joined during June and July across the Firm’s Corporate…" at bounding box center [741, 495] width 836 height 107
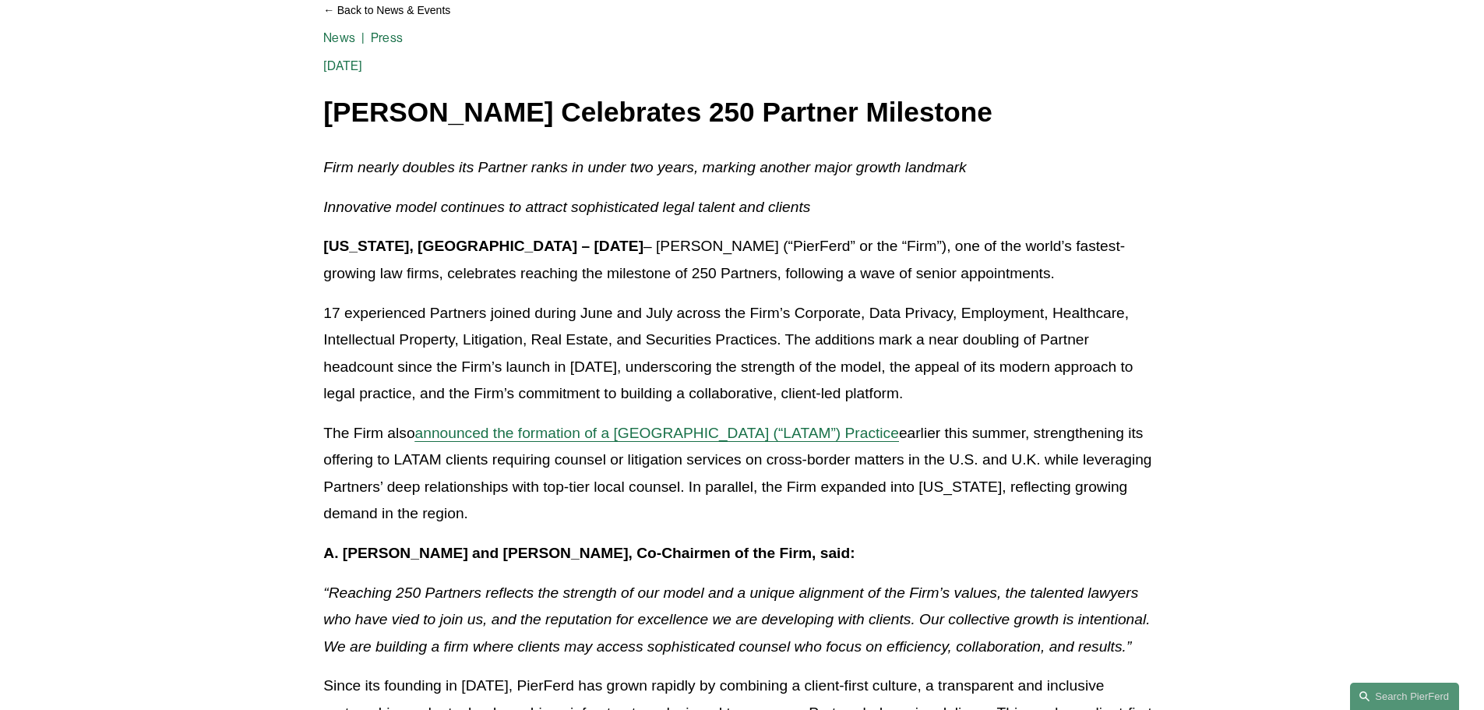
scroll to position [234, 0]
